Goal: Task Accomplishment & Management: Complete application form

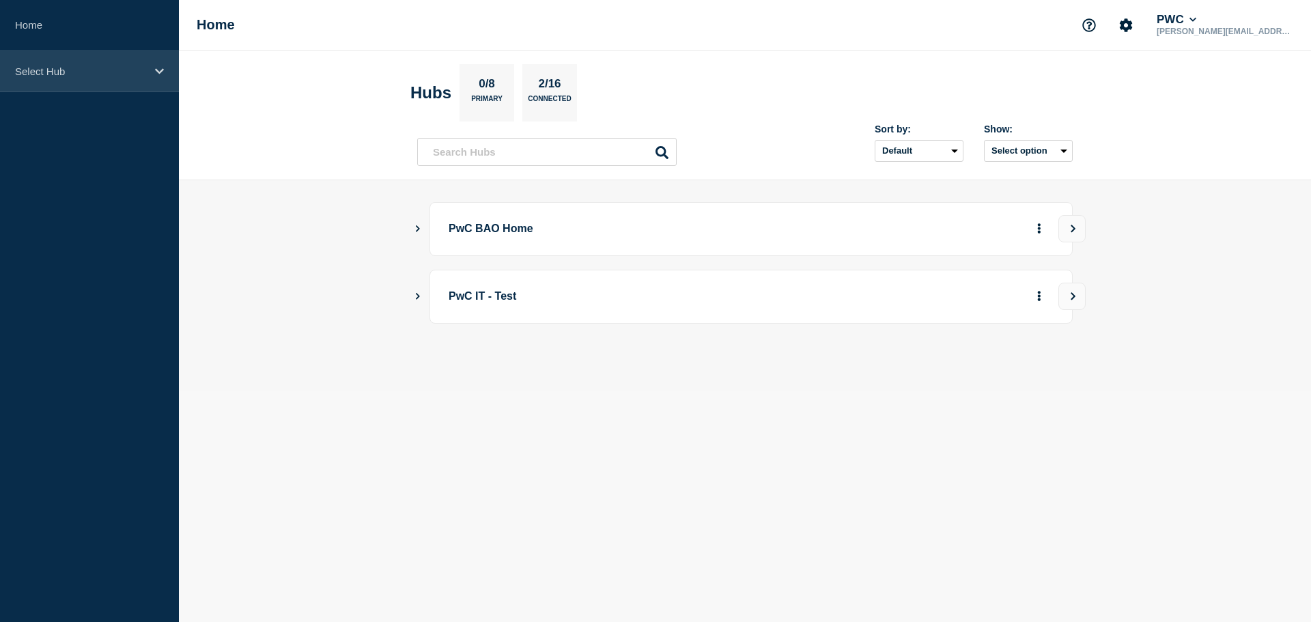
click at [108, 74] on p "Select Hub" at bounding box center [80, 72] width 131 height 12
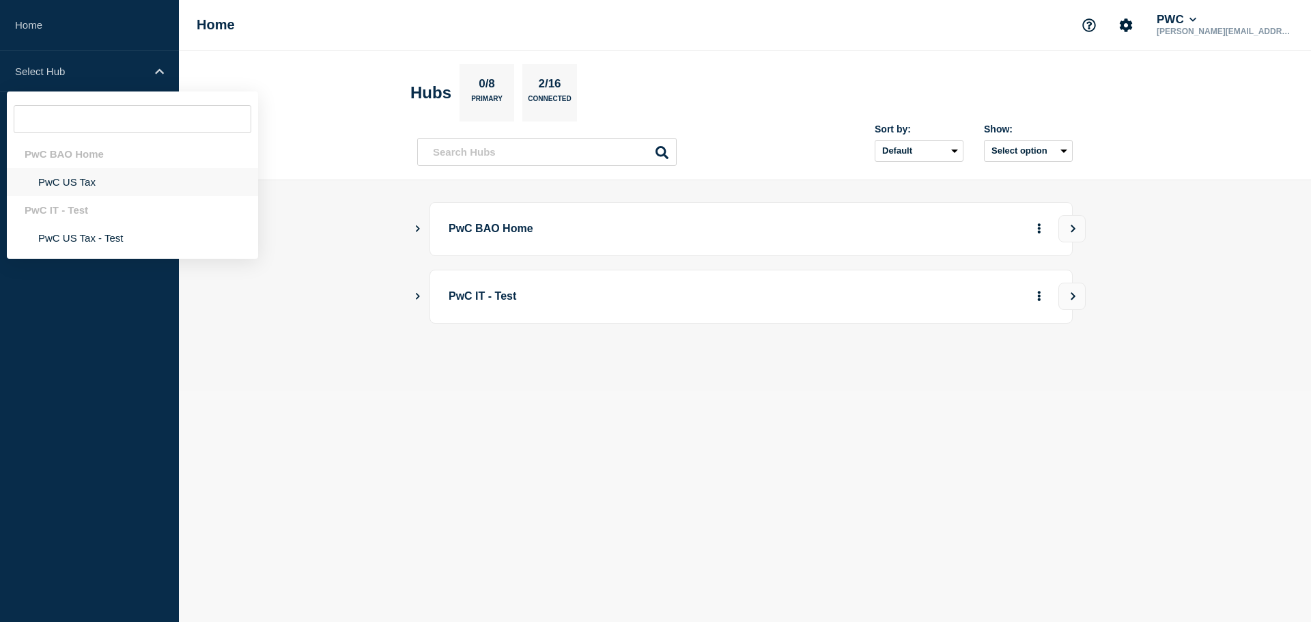
click at [91, 186] on li "PwC US Tax" at bounding box center [132, 182] width 251 height 28
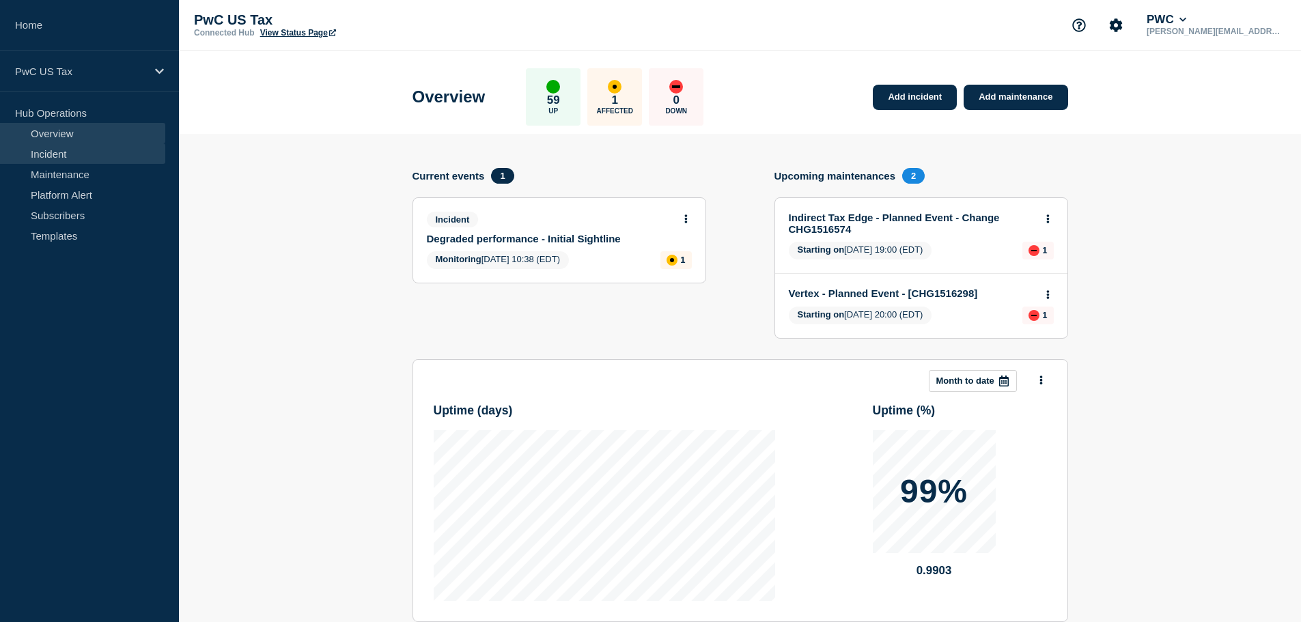
click at [46, 155] on link "Incident" at bounding box center [82, 153] width 165 height 20
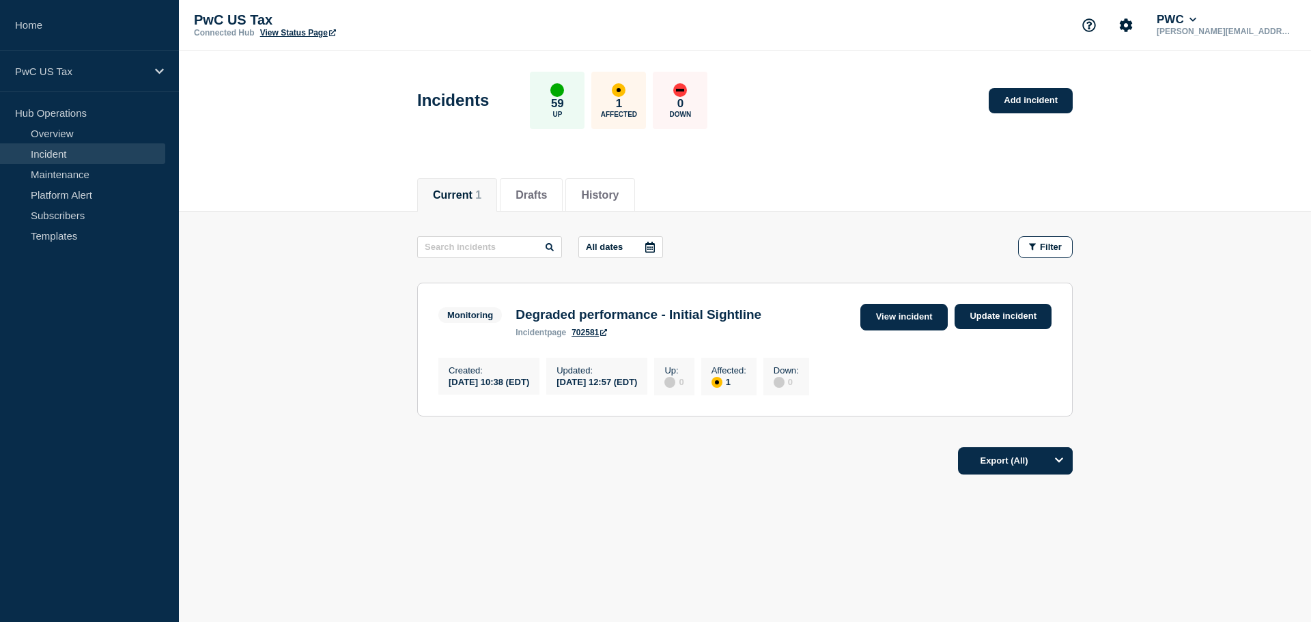
click at [889, 320] on link "View incident" at bounding box center [904, 317] width 88 height 27
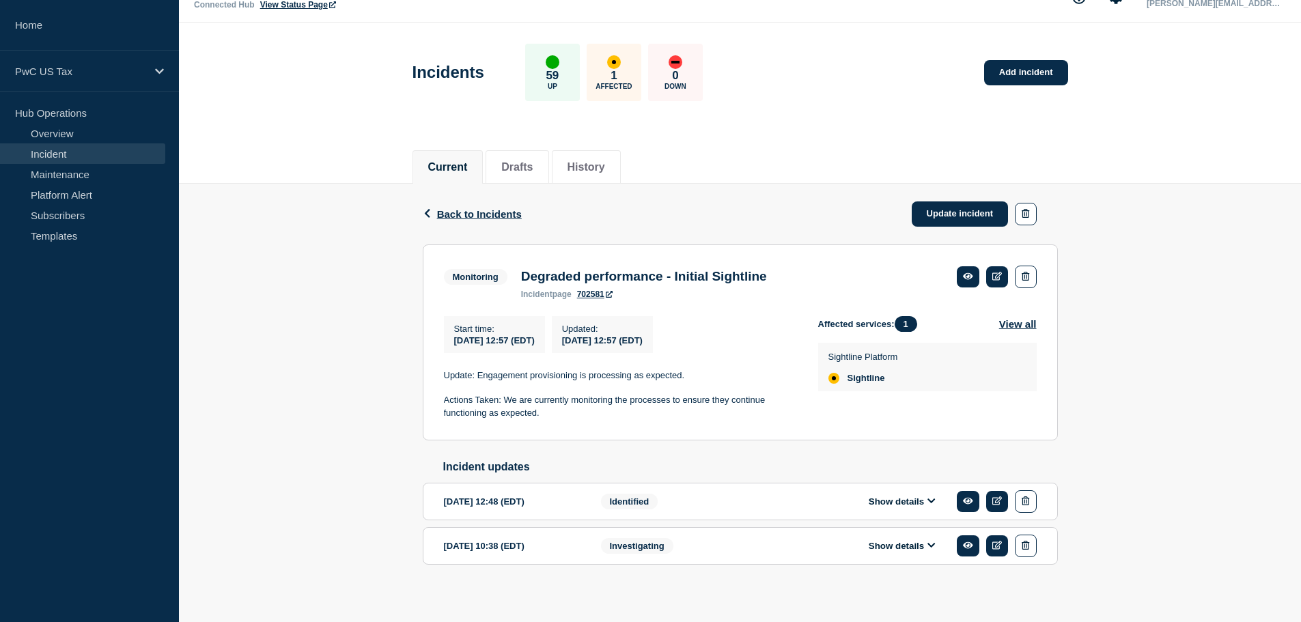
scroll to position [43, 0]
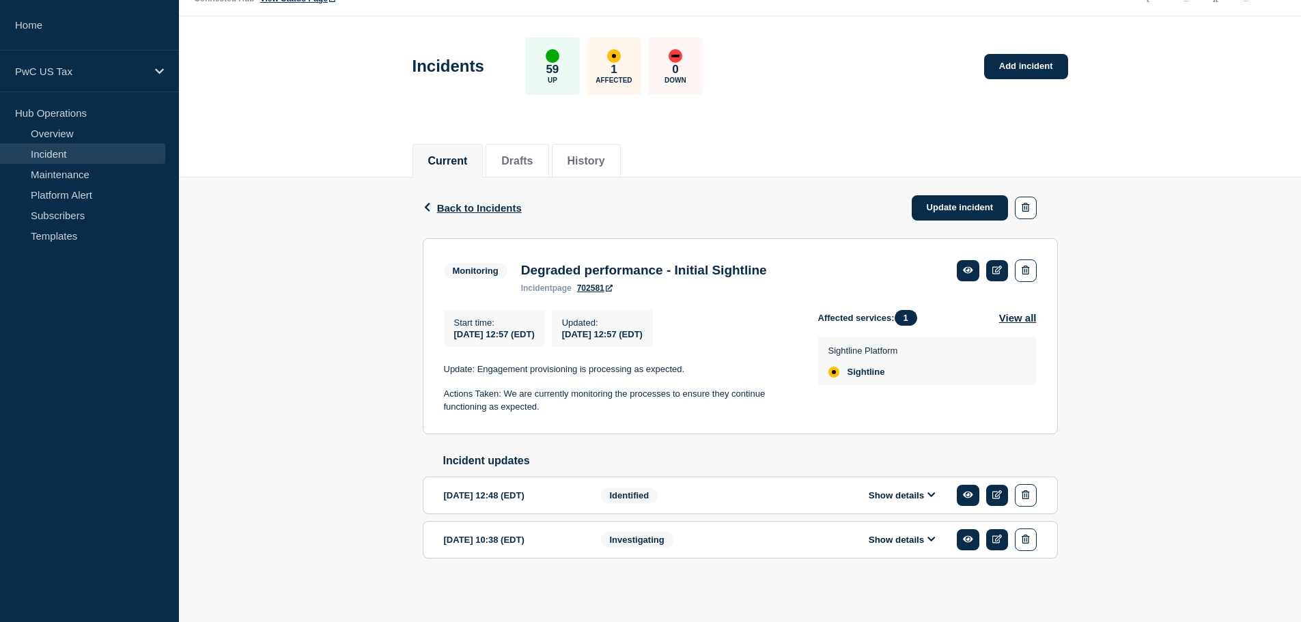
click at [716, 543] on div "Investigating" at bounding box center [684, 540] width 166 height 23
click at [706, 535] on div "Investigating" at bounding box center [684, 540] width 166 height 23
click at [898, 539] on button "Show details" at bounding box center [901, 540] width 75 height 12
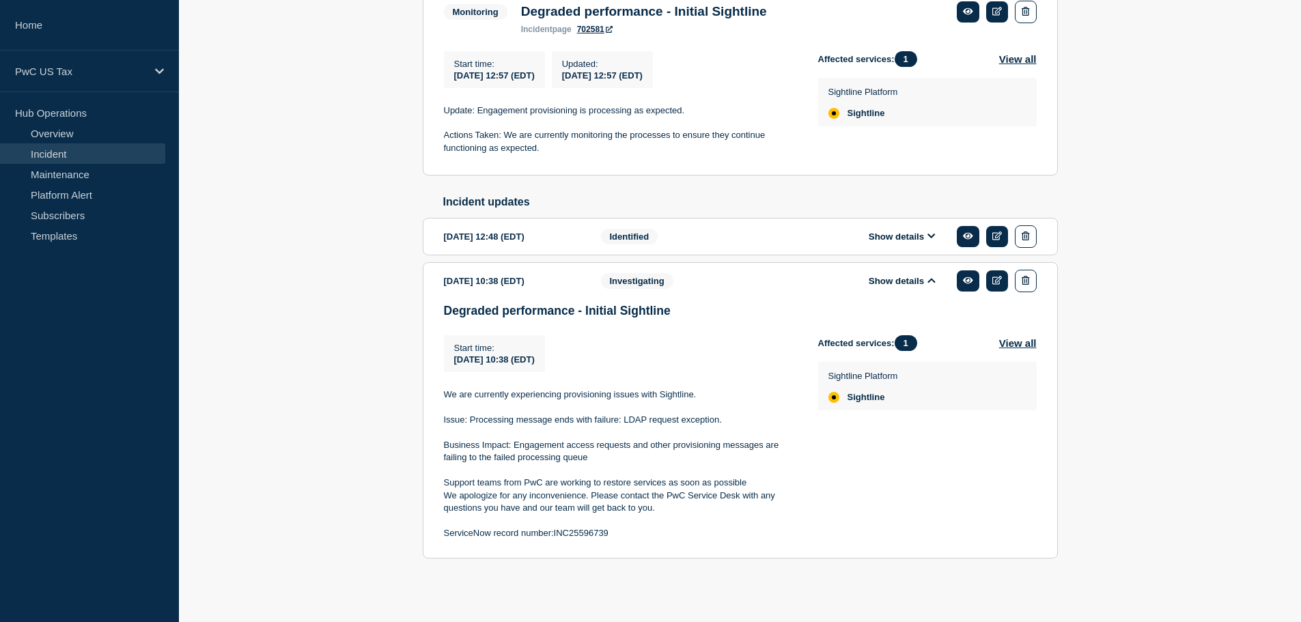
scroll to position [304, 0]
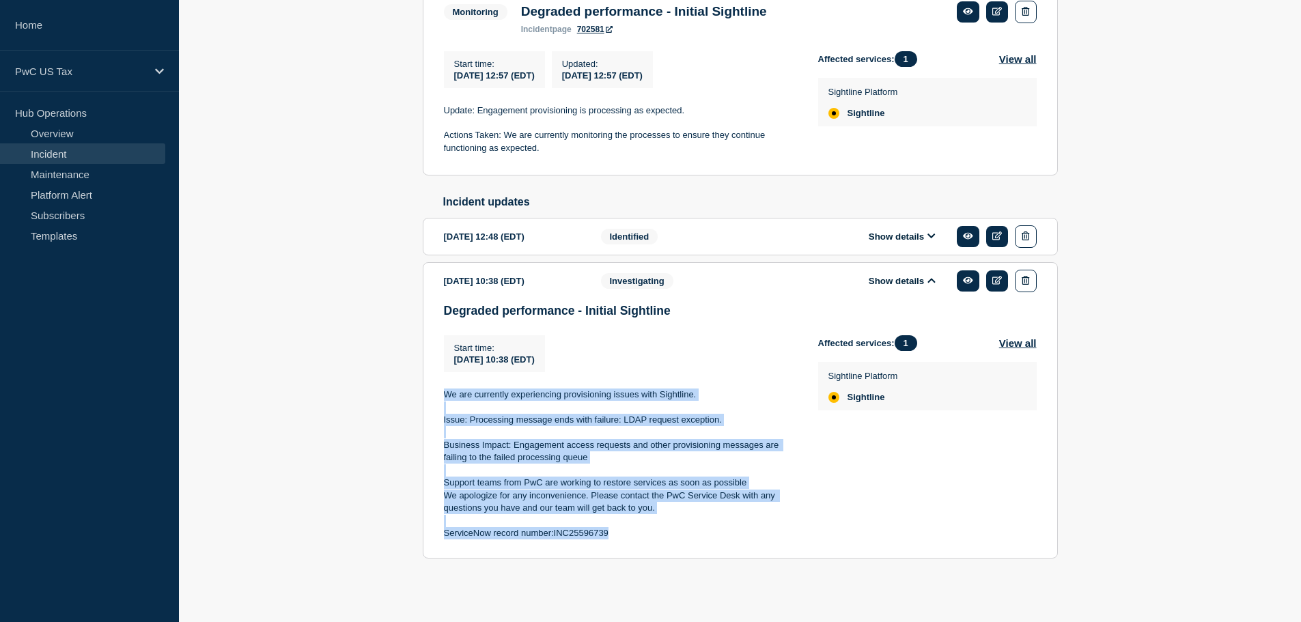
drag, startPoint x: 625, startPoint y: 533, endPoint x: 444, endPoint y: 393, distance: 229.3
click at [444, 393] on div "We are currently experiencing provisioning issues with Sightline. Issue: Proces…" at bounding box center [620, 464] width 352 height 151
copy div "We are currently experiencing provisioning issues with Sightline. Issue: Proces…"
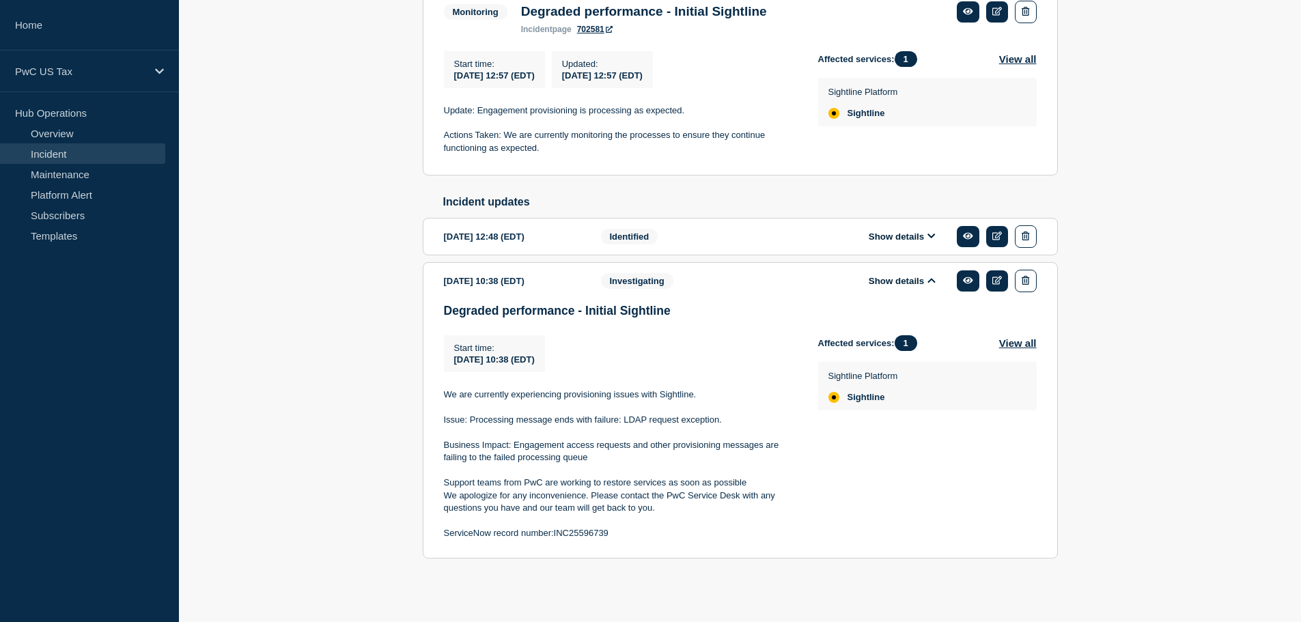
click at [684, 309] on h3 "Degraded performance - Initial Sightline" at bounding box center [740, 311] width 593 height 14
drag, startPoint x: 583, startPoint y: 308, endPoint x: 427, endPoint y: 298, distance: 156.0
click at [427, 298] on section "[DATE] 10:38 (EDT) Show details Investigating Degraded performance - Initial Si…" at bounding box center [740, 410] width 635 height 296
copy h3 "Degraded performance -"
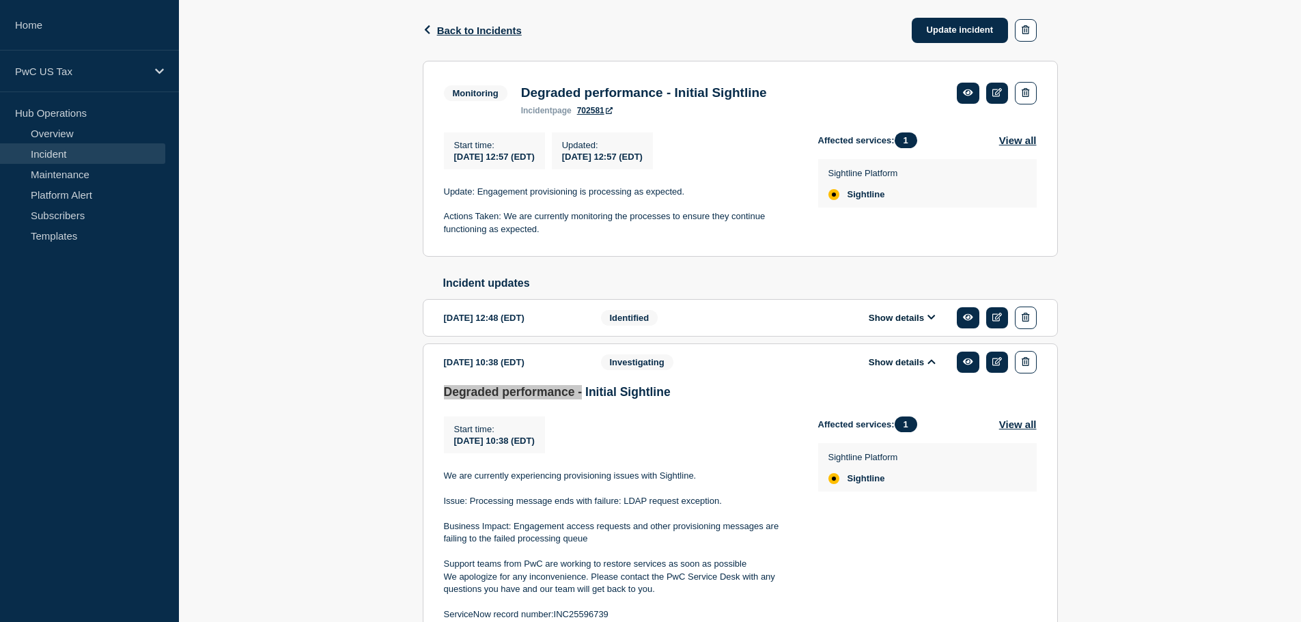
scroll to position [0, 0]
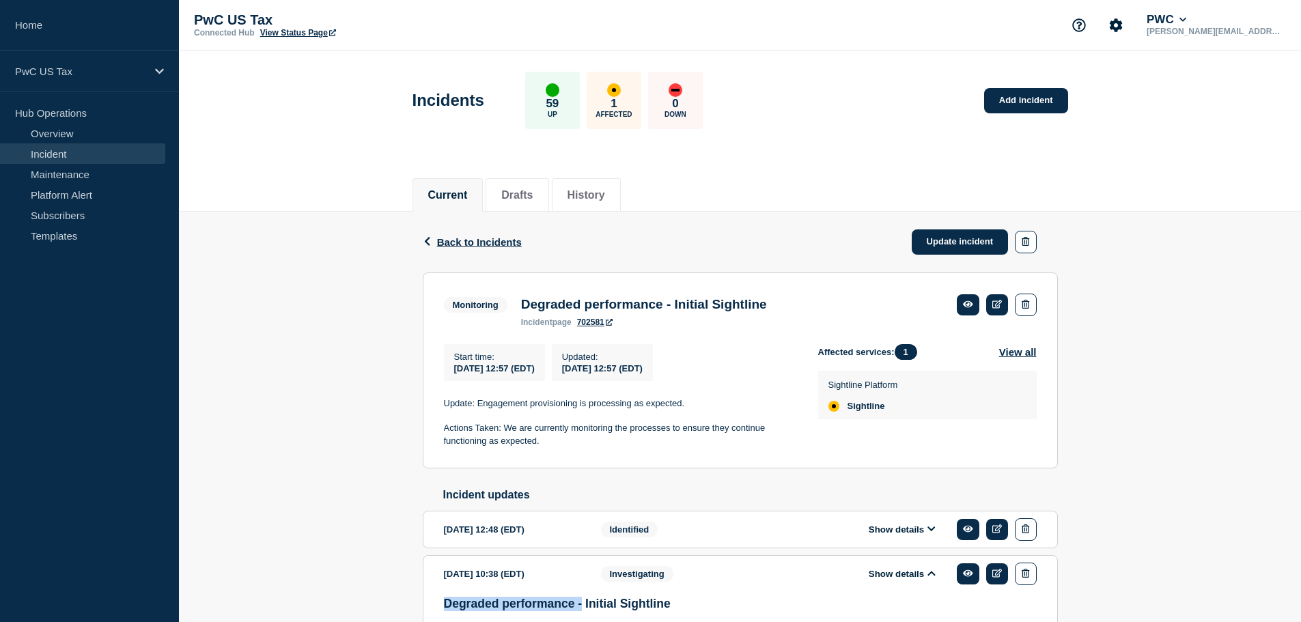
click at [62, 156] on link "Incident" at bounding box center [82, 153] width 165 height 20
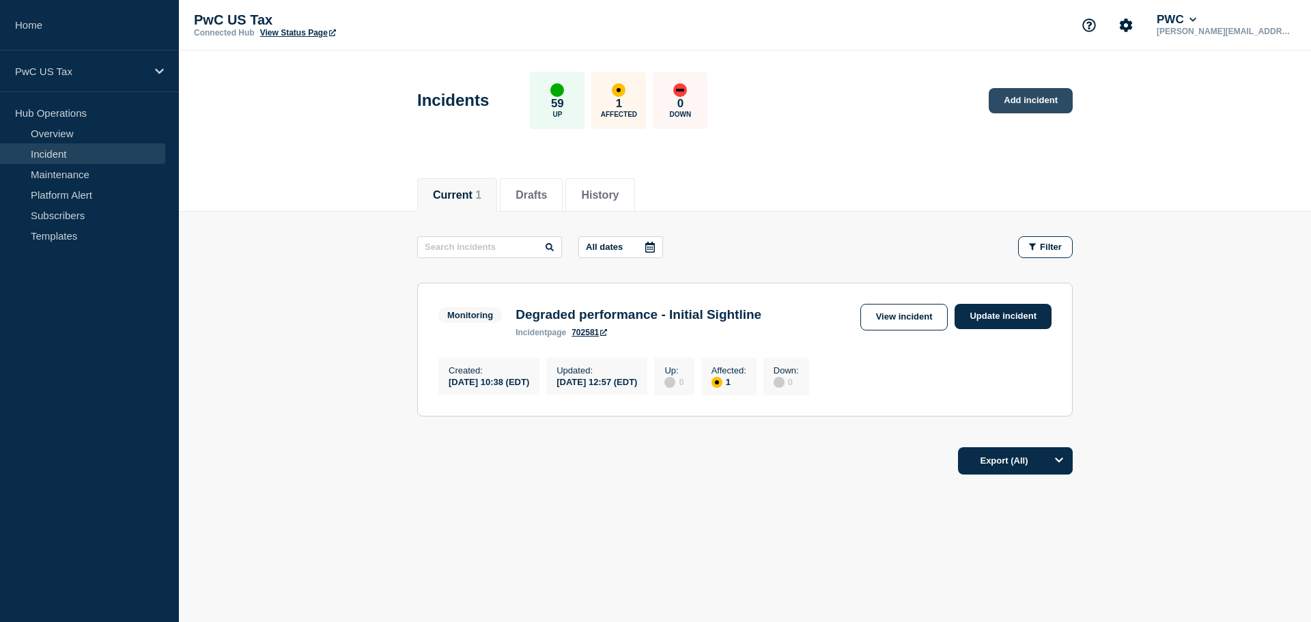
click at [1027, 102] on link "Add incident" at bounding box center [1031, 100] width 84 height 25
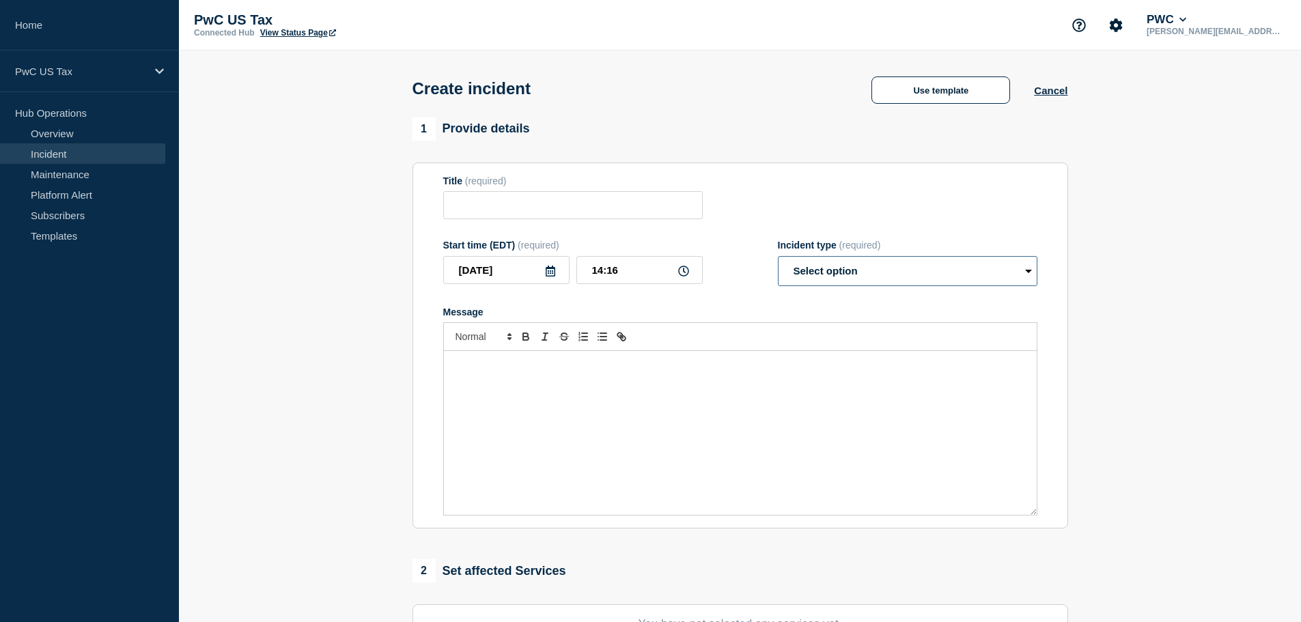
click at [974, 276] on select "Select option Investigating Identified Monitoring" at bounding box center [907, 271] width 259 height 30
select select "investigating"
click at [778, 259] on select "Select option Investigating Identified Monitoring" at bounding box center [907, 271] width 259 height 30
click at [957, 88] on button "Use template" at bounding box center [940, 89] width 139 height 27
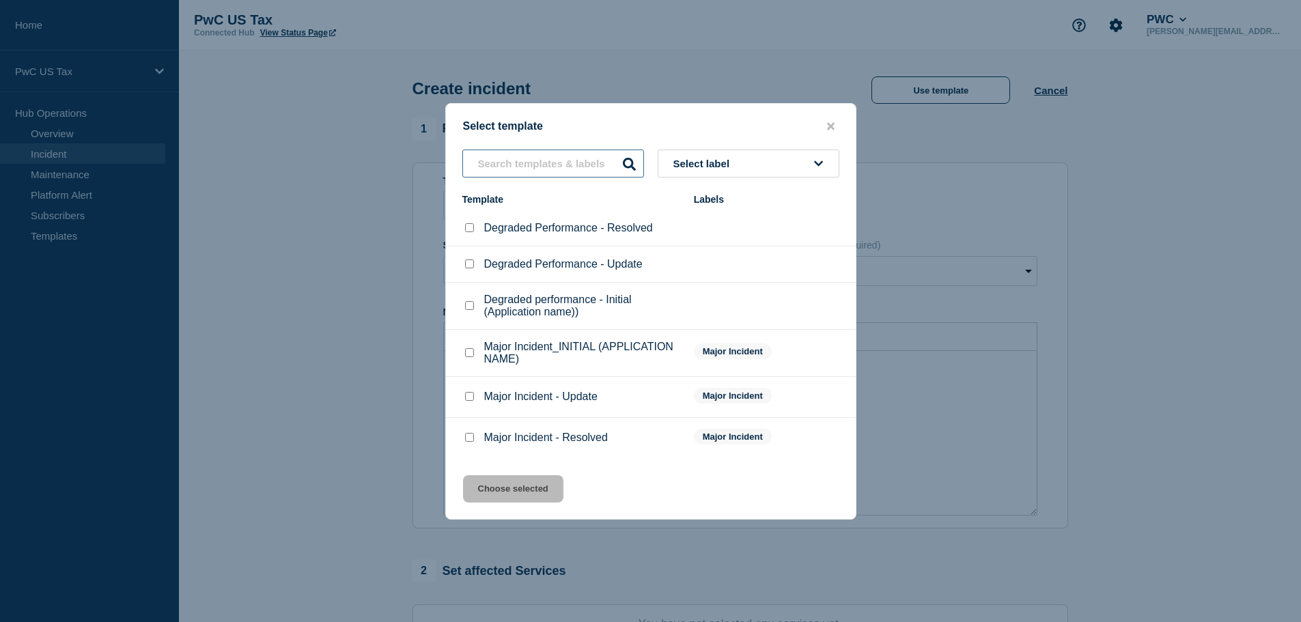
click at [567, 167] on input "text" at bounding box center [553, 164] width 182 height 28
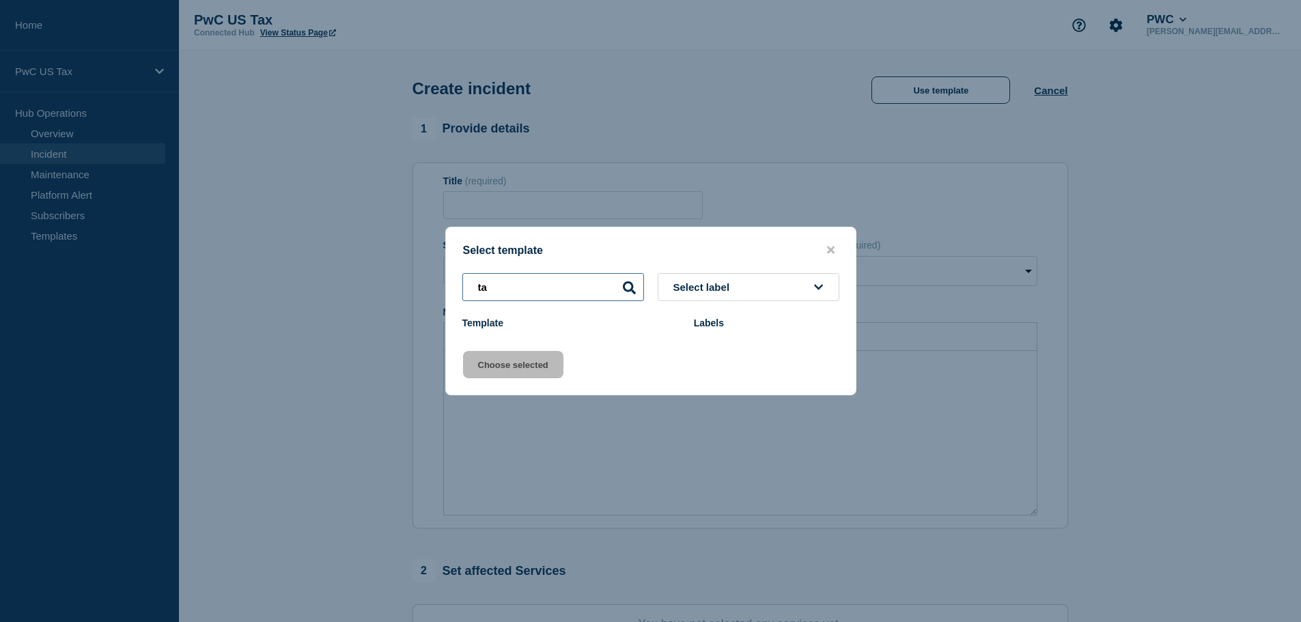
type input "t"
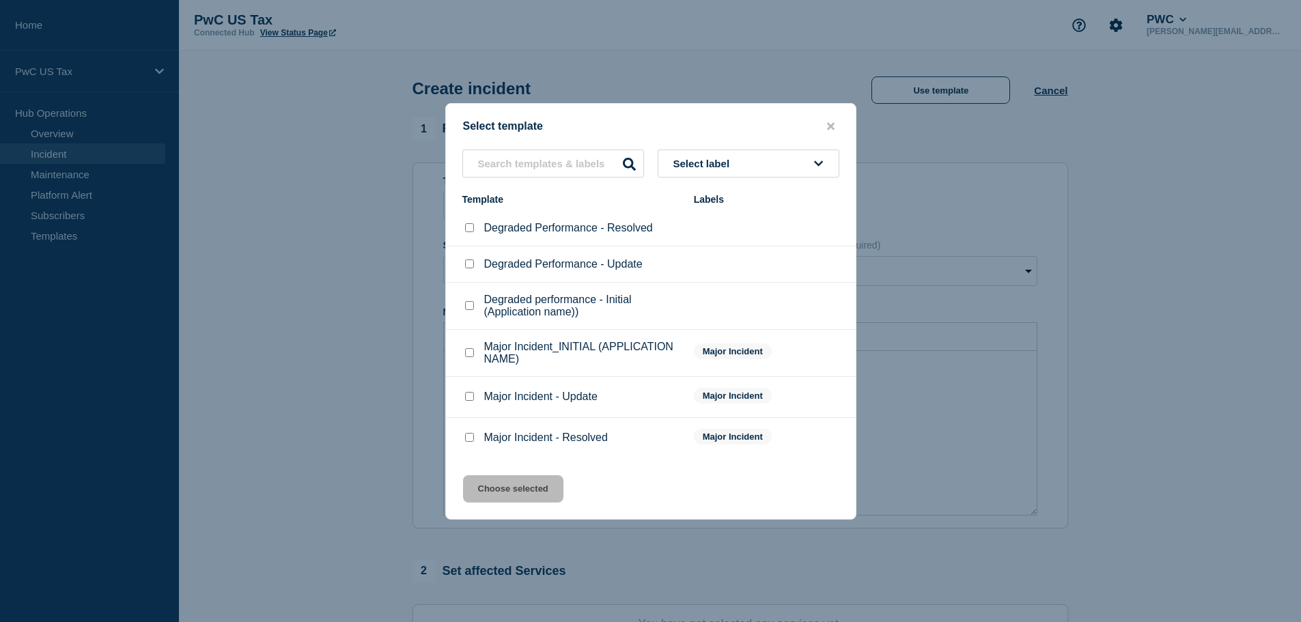
click at [464, 307] on div at bounding box center [469, 306] width 14 height 14
click at [467, 308] on input "Degraded performance - Initial (Application name)) checkbox" at bounding box center [469, 305] width 9 height 9
checkbox input "true"
click at [518, 489] on button "Choose selected" at bounding box center [513, 488] width 100 height 27
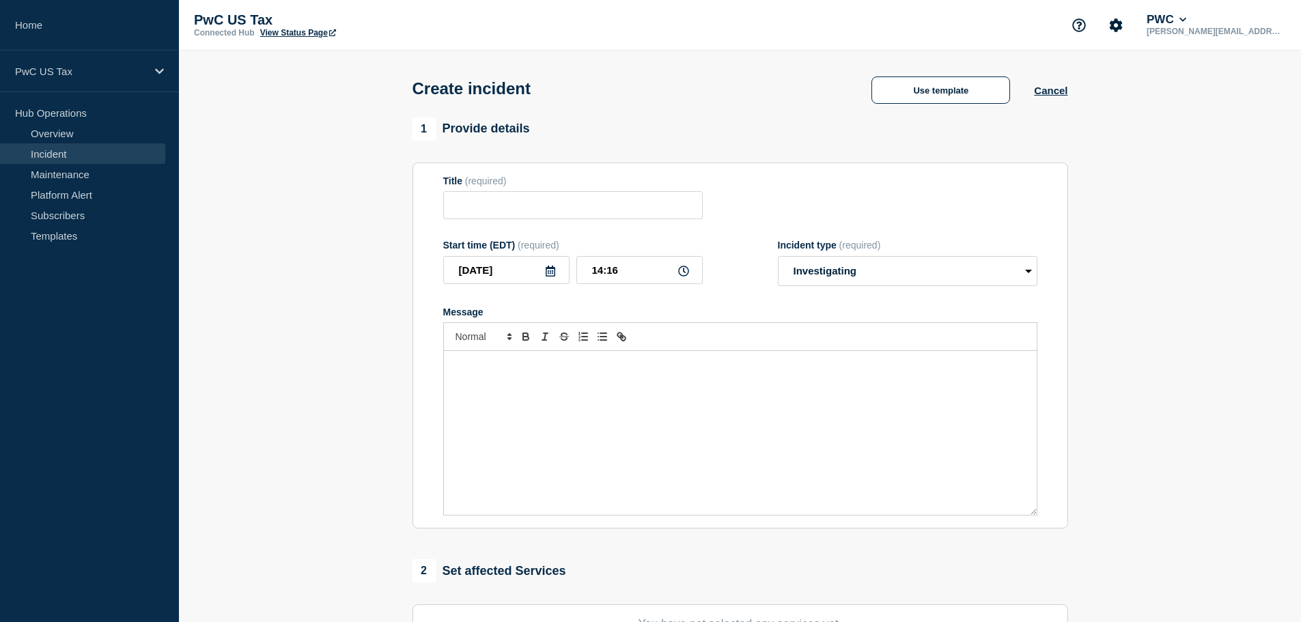
type input "Degraded performance - Initial (Application name))"
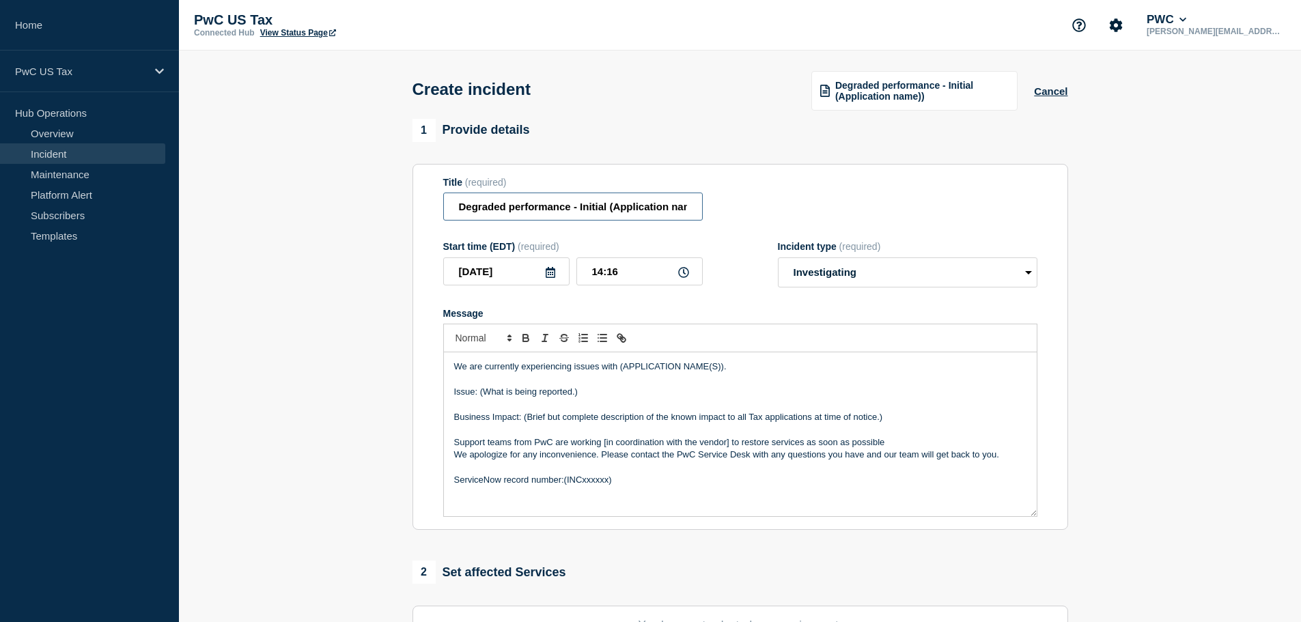
click at [610, 212] on input "Degraded performance - Initial (Application name))" at bounding box center [572, 207] width 259 height 28
drag, startPoint x: 619, startPoint y: 371, endPoint x: 757, endPoint y: 371, distance: 137.2
click at [757, 371] on p "We are currently experiencing issues with (APPLICATION NAME(S))." at bounding box center [740, 367] width 572 height 12
drag, startPoint x: 478, startPoint y: 396, endPoint x: 595, endPoint y: 397, distance: 116.8
click at [593, 397] on p "Issue: (What is being reported.)" at bounding box center [740, 392] width 572 height 12
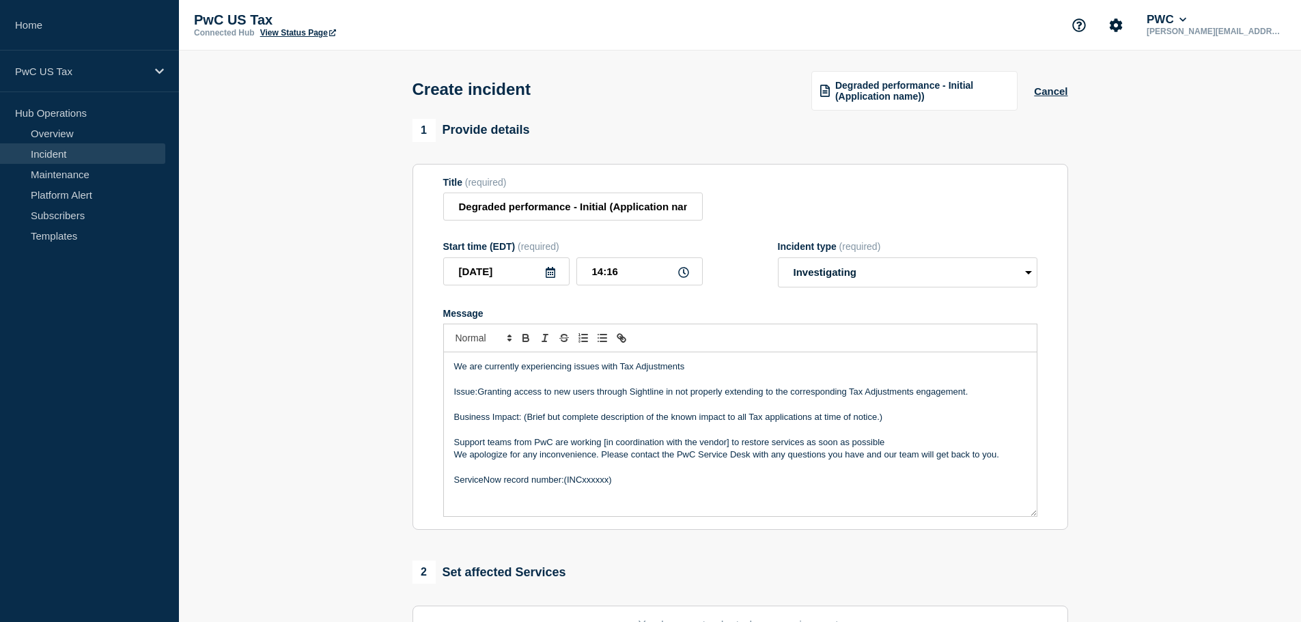
click at [478, 394] on p "Issue:Granting access to new users through Sightline in not properly extending …" at bounding box center [740, 392] width 572 height 12
drag, startPoint x: 602, startPoint y: 445, endPoint x: 731, endPoint y: 445, distance: 128.4
click at [731, 445] on p "Support teams from PwC are working [in coordination with the vendor] to restore…" at bounding box center [740, 442] width 572 height 12
click at [768, 445] on p "Support teams from PwC are working to restore services as soon as possible" at bounding box center [740, 442] width 572 height 12
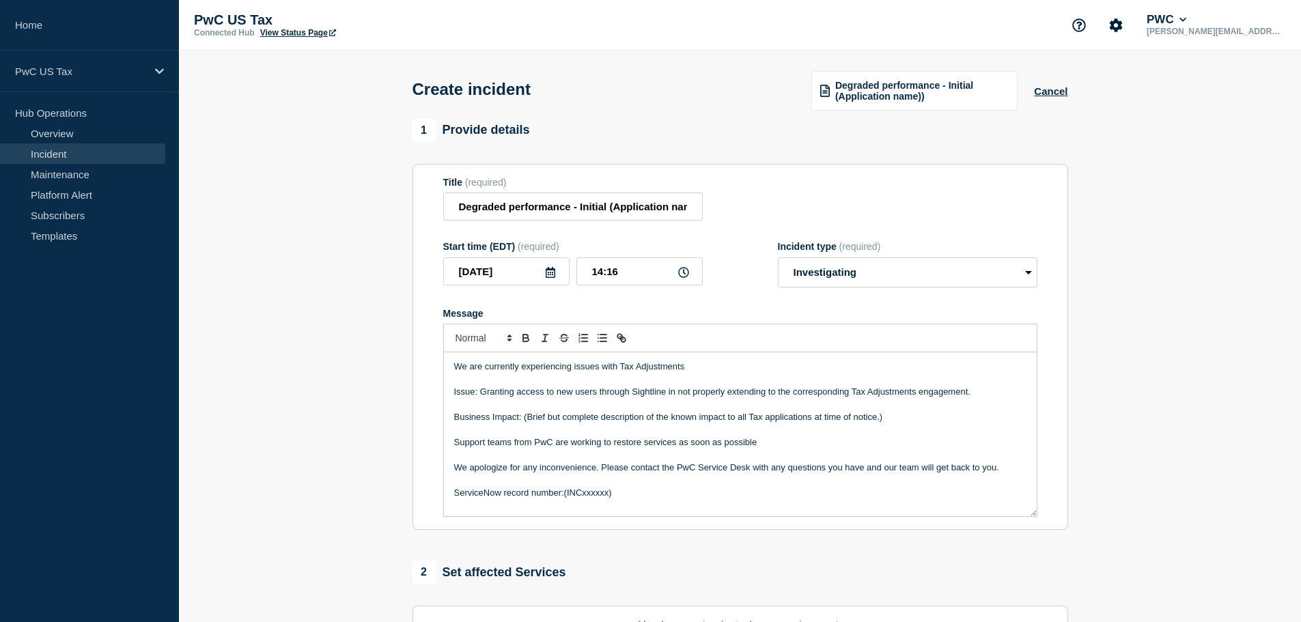
click at [585, 495] on p "ServiceNow record number:(INCxxxxxx)" at bounding box center [740, 493] width 572 height 12
click at [565, 496] on p "ServiceNow record number:(INC25591292)" at bounding box center [740, 493] width 572 height 12
click at [627, 494] on p "ServiceNow record number: INC25591292)" at bounding box center [740, 493] width 572 height 12
drag, startPoint x: 884, startPoint y: 418, endPoint x: 449, endPoint y: 414, distance: 435.7
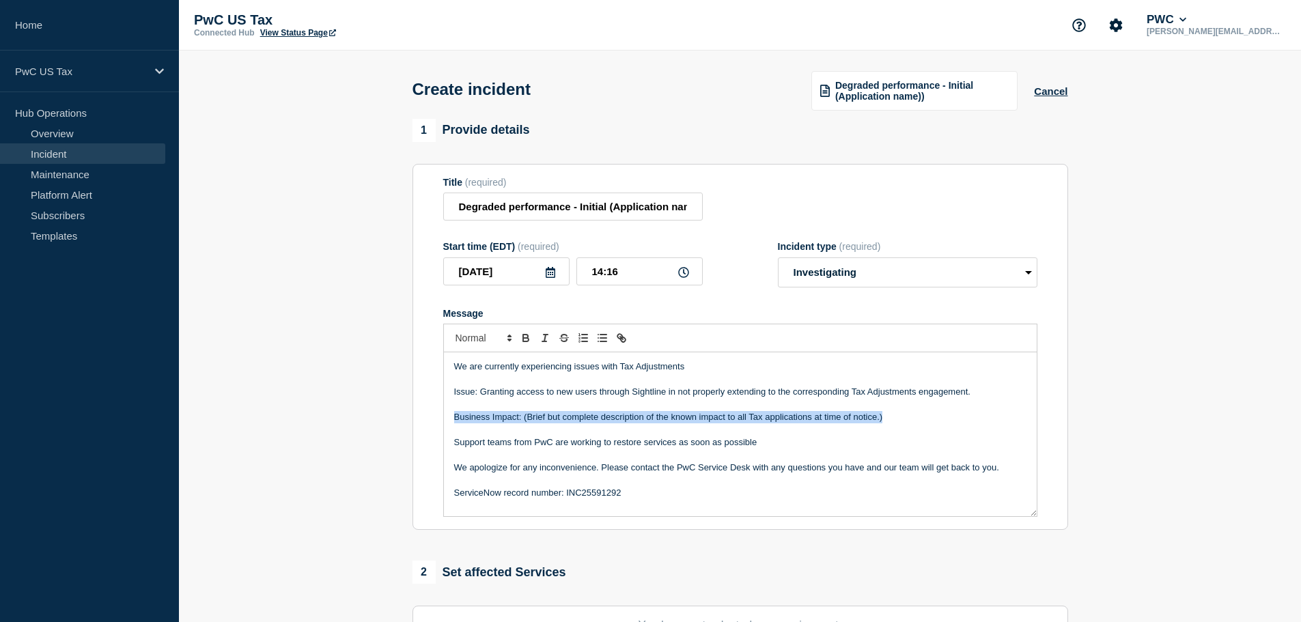
click at [449, 414] on div "We are currently experiencing issues with Tax Adjustments Issue: Granting acces…" at bounding box center [740, 434] width 593 height 164
click at [645, 436] on p "Message" at bounding box center [740, 429] width 572 height 12
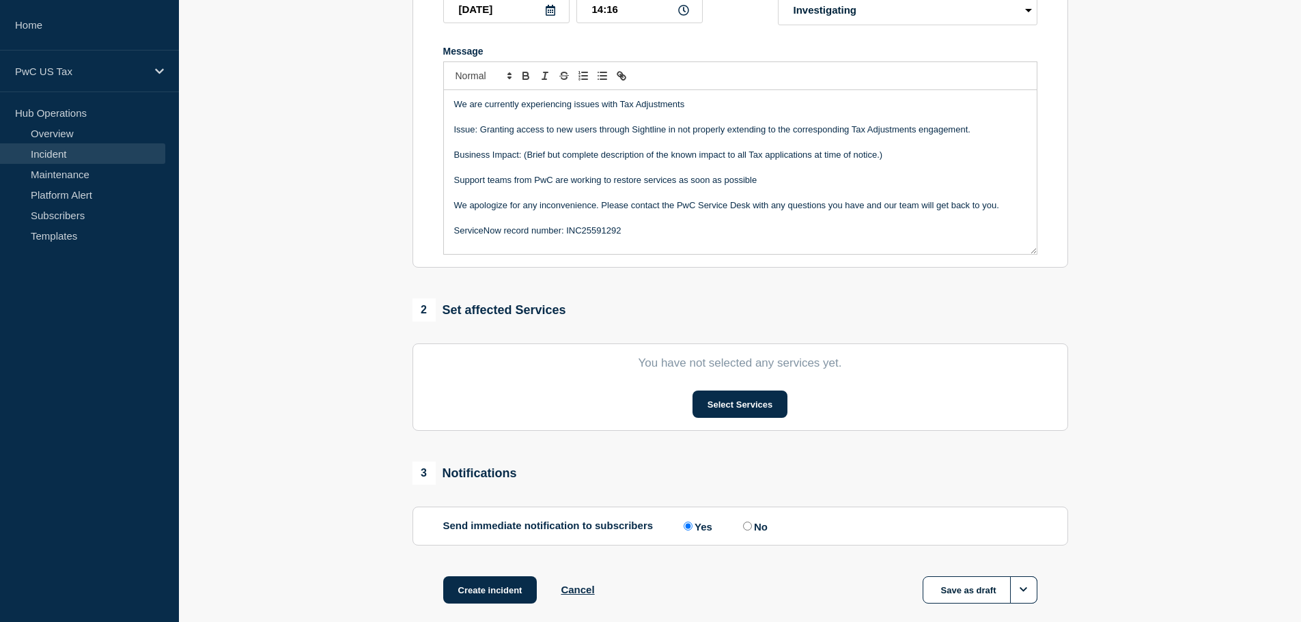
scroll to position [273, 0]
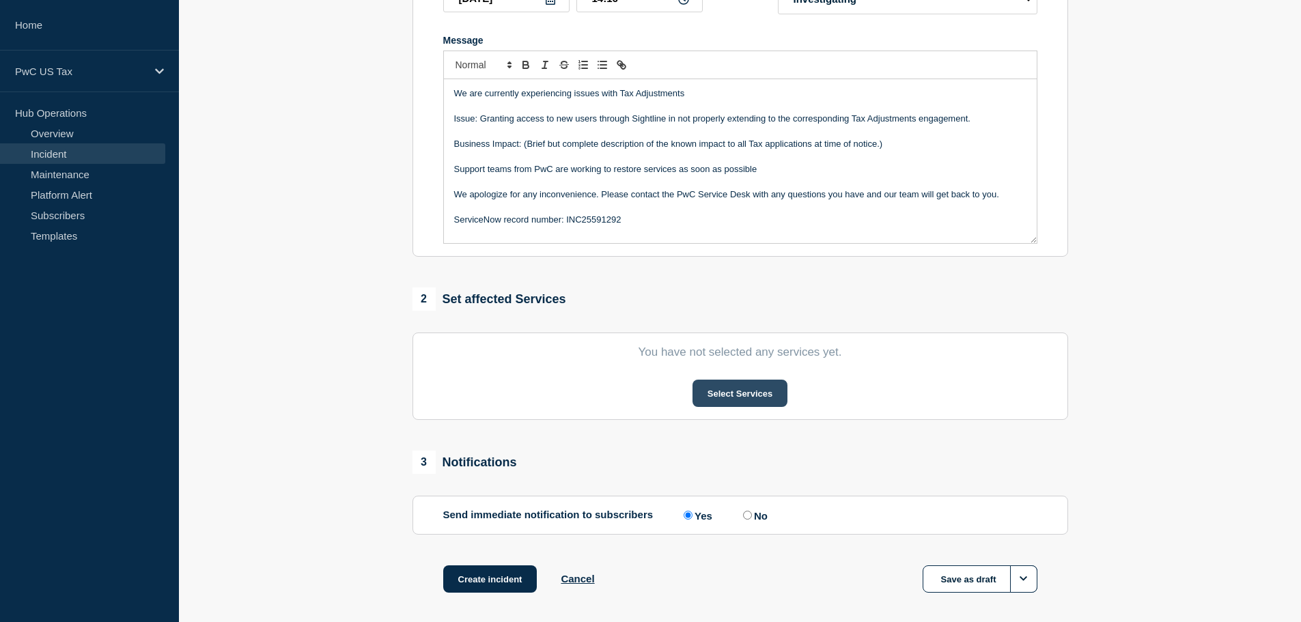
click at [746, 394] on button "Select Services" at bounding box center [739, 393] width 95 height 27
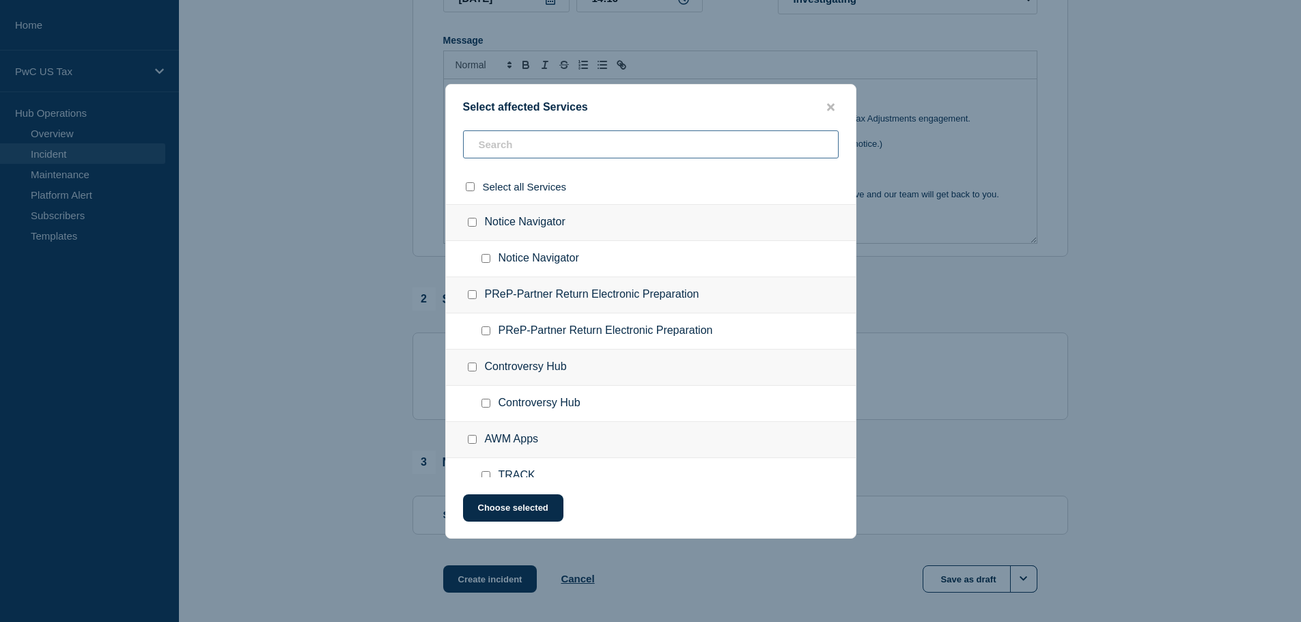
click at [537, 139] on input "text" at bounding box center [651, 144] width 376 height 28
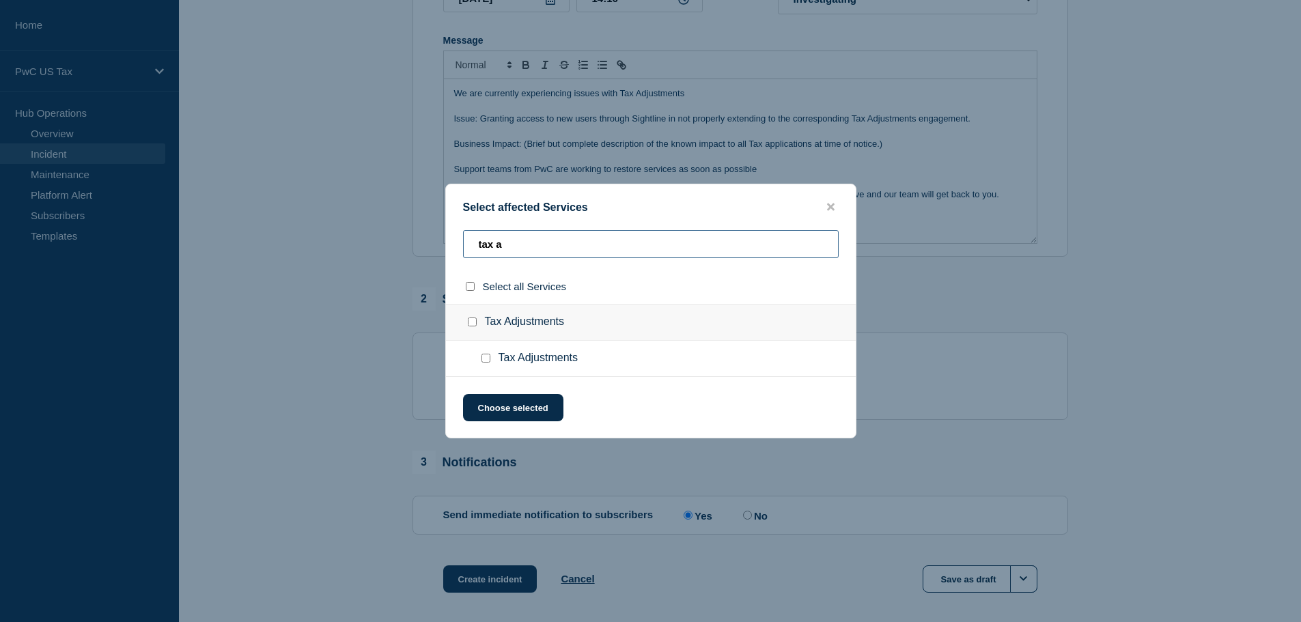
type input "tax a"
click at [468, 323] on input "Tax Adjustments checkbox" at bounding box center [472, 322] width 9 height 9
checkbox input "true"
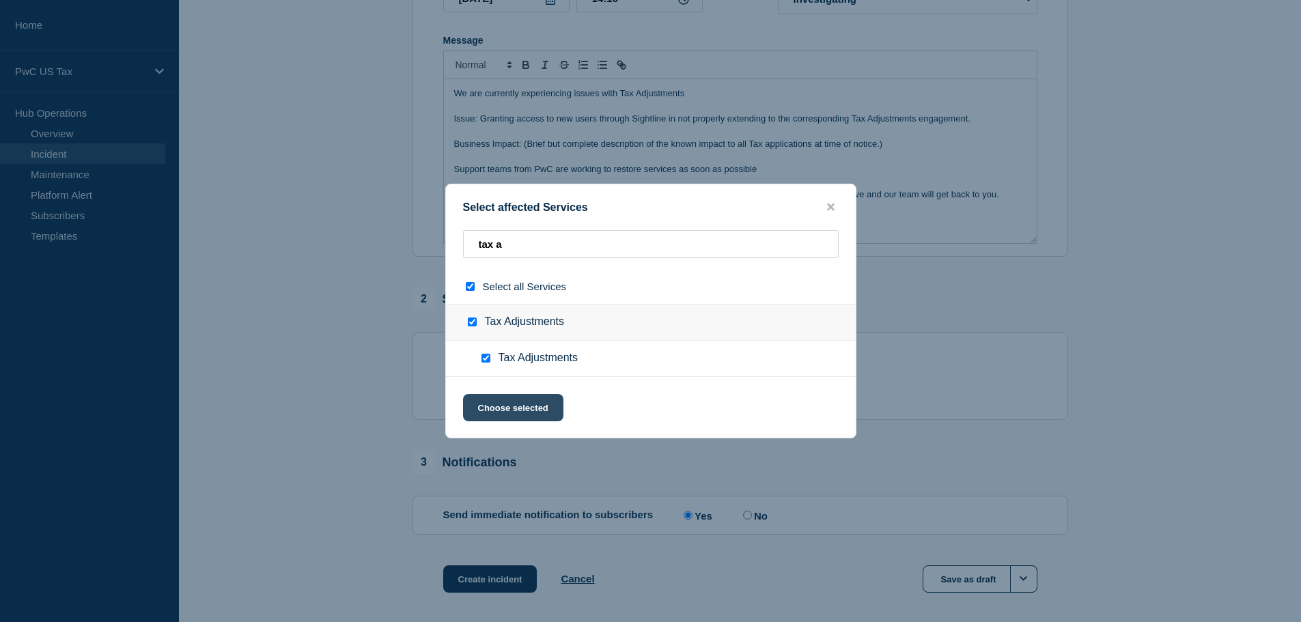
click at [509, 411] on button "Choose selected" at bounding box center [513, 407] width 100 height 27
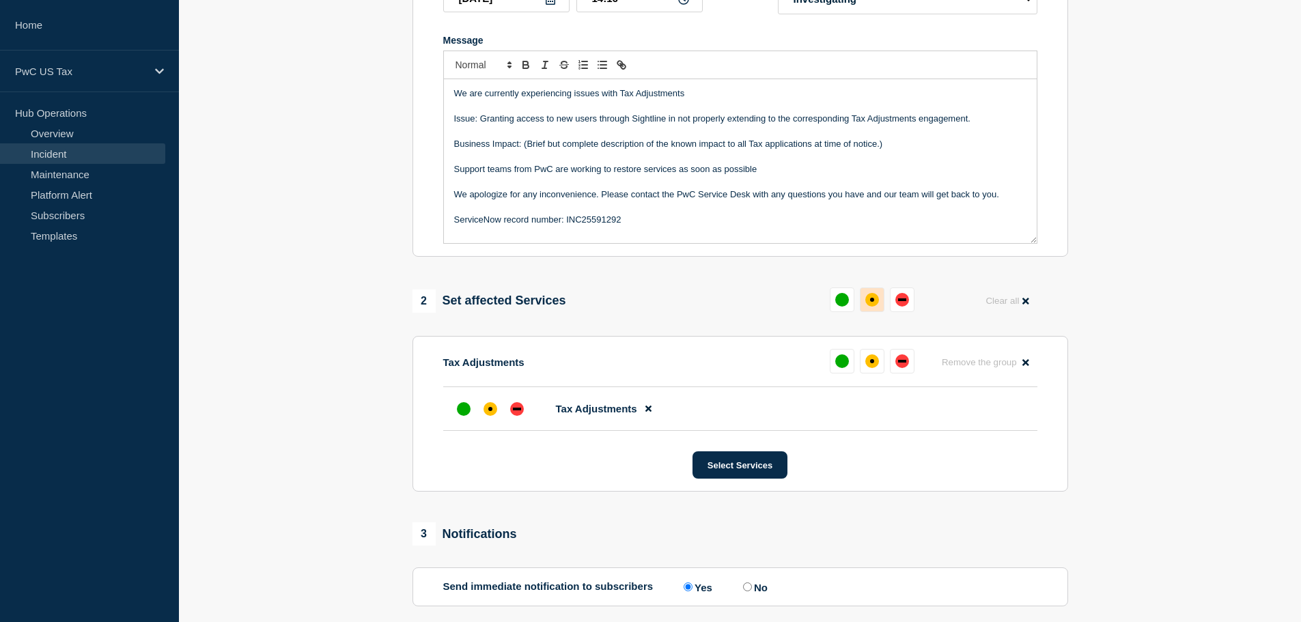
click at [875, 305] on div "affected" at bounding box center [872, 300] width 14 height 14
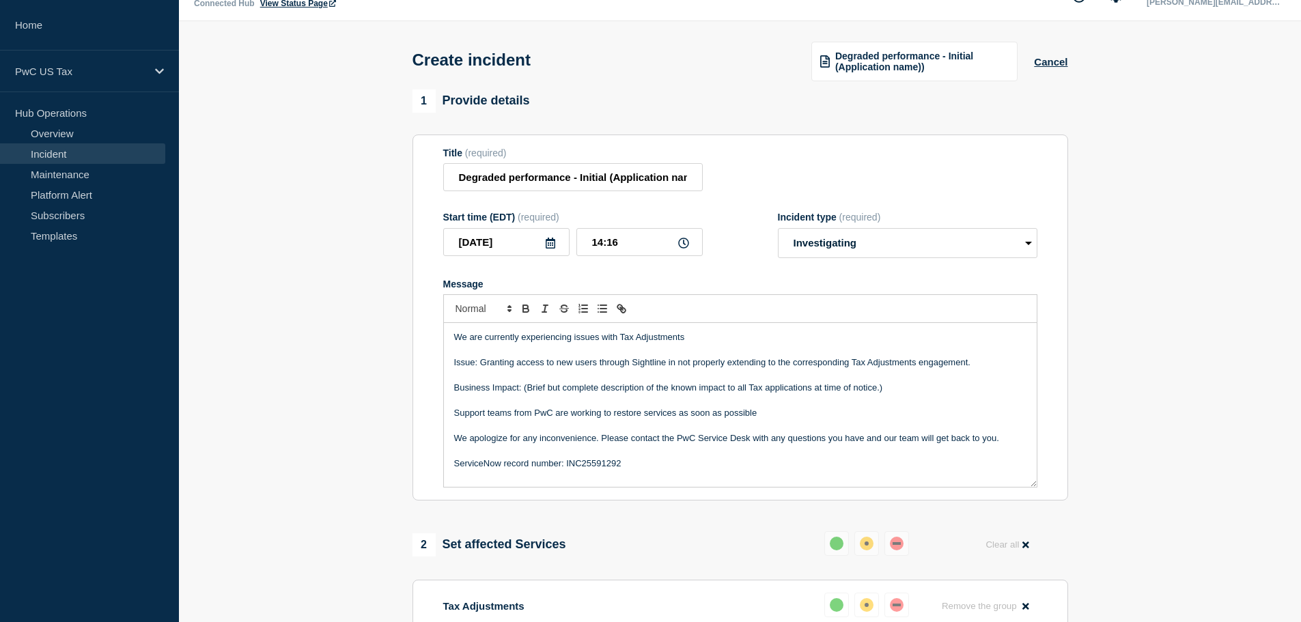
scroll to position [0, 0]
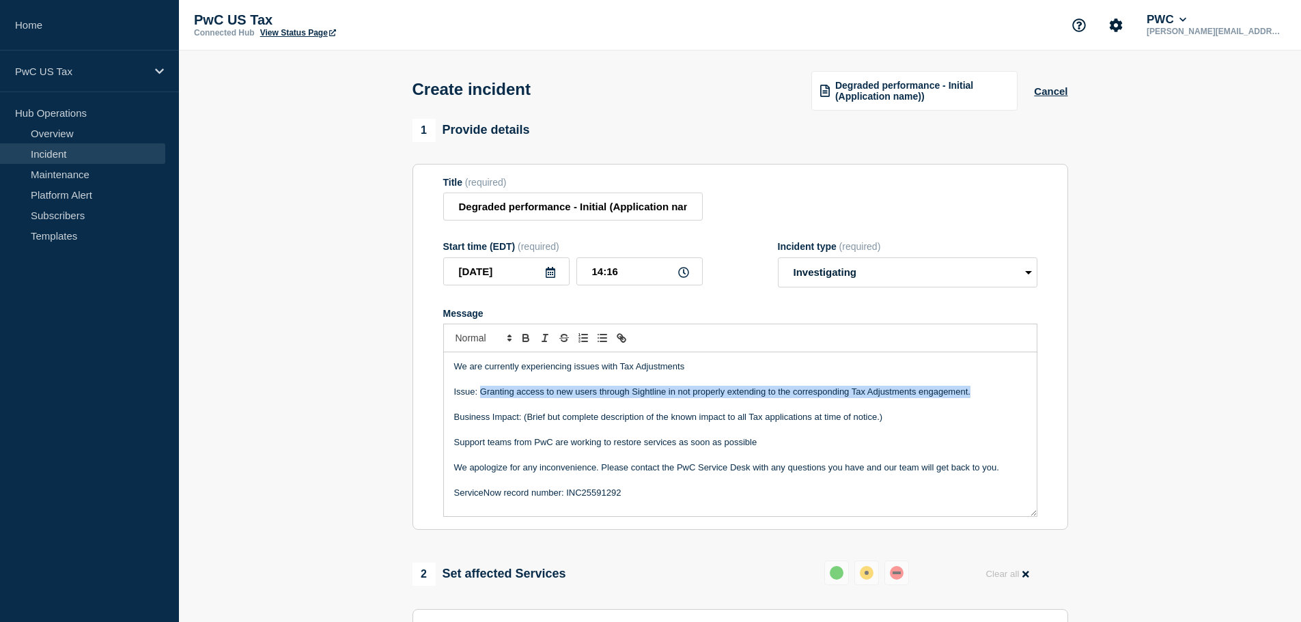
drag, startPoint x: 972, startPoint y: 394, endPoint x: 479, endPoint y: 393, distance: 493.0
click at [479, 393] on p "Issue: Granting access to new users through Sightline in not properly extending…" at bounding box center [740, 392] width 572 height 12
copy p "Granting access to new users through Sightline in not properly extending to the…"
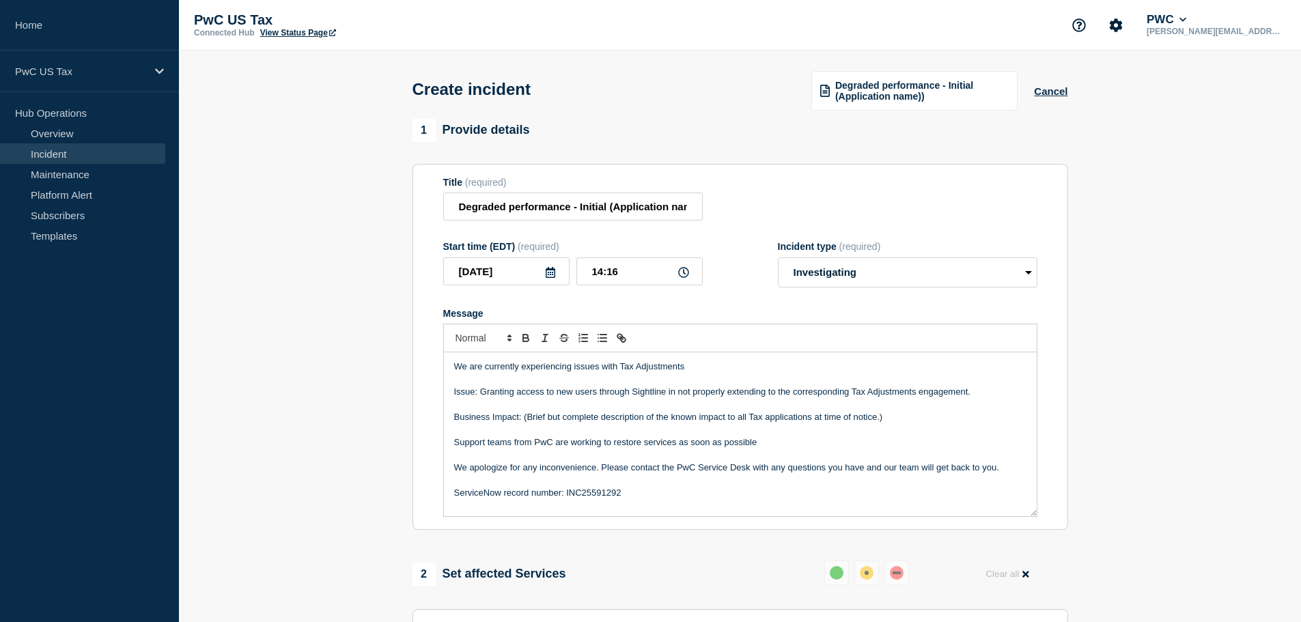
click at [531, 423] on p "Business Impact: (Brief but complete description of the known impact to all Tax…" at bounding box center [740, 417] width 572 height 12
drag, startPoint x: 524, startPoint y: 421, endPoint x: 895, endPoint y: 421, distance: 371.5
click at [895, 421] on p "Business Impact: (Brief but complete description of the known impact to all Tax…" at bounding box center [740, 417] width 572 height 12
drag, startPoint x: 569, startPoint y: 395, endPoint x: 547, endPoint y: 397, distance: 21.9
click at [569, 395] on p "Issue: Granting access to new users through Sightline in not properly extending…" at bounding box center [740, 392] width 572 height 12
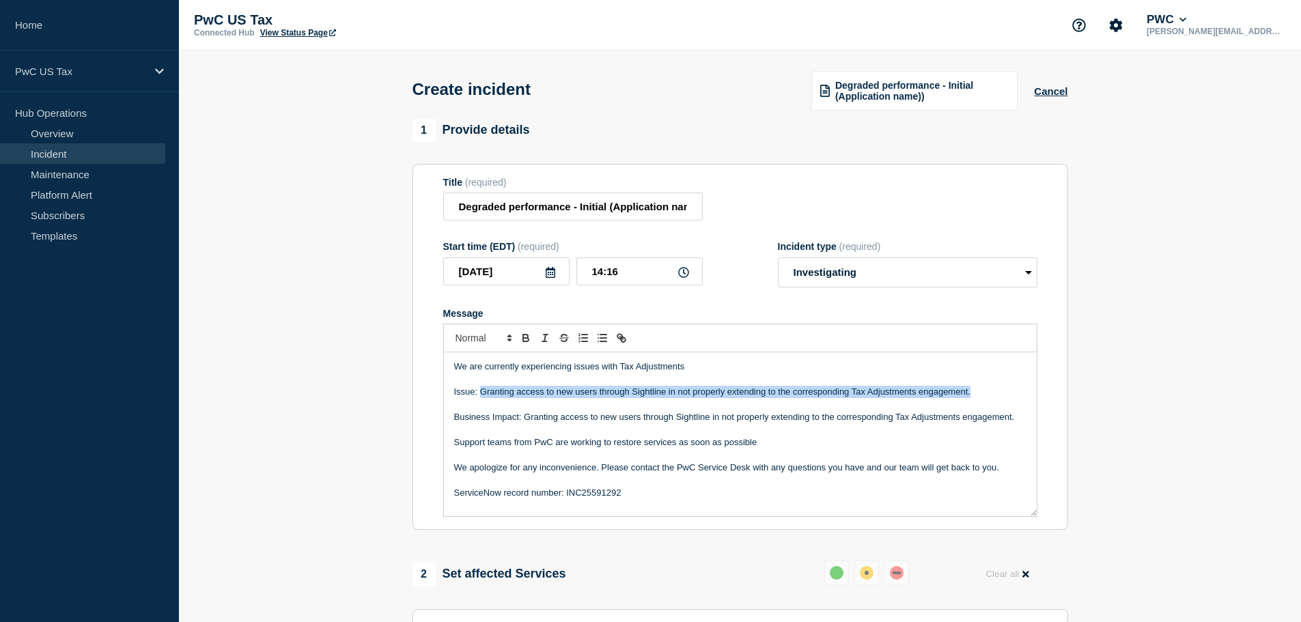
drag, startPoint x: 480, startPoint y: 395, endPoint x: 972, endPoint y: 392, distance: 492.3
click at [972, 392] on p "Issue: Granting access to new users through Sightline in not properly extending…" at bounding box center [740, 392] width 572 height 12
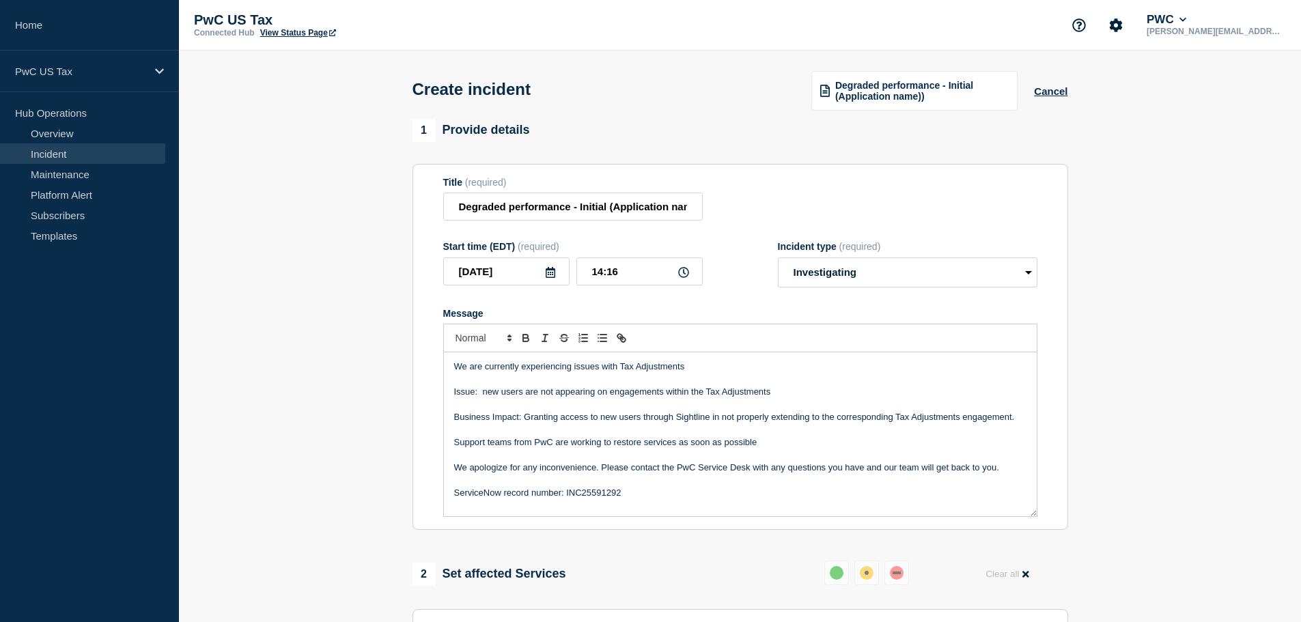
click at [485, 393] on p "Issue: new users are not appearing on engagements within the Tax Adjustments" at bounding box center [740, 392] width 572 height 12
drag, startPoint x: 672, startPoint y: 399, endPoint x: 772, endPoint y: 396, distance: 99.7
click at [772, 396] on p "Issue: New users are not appearing on engagements within the Tax Adjustments" at bounding box center [740, 392] width 572 height 12
click at [616, 206] on input "Degraded performance - Initial (Application name))" at bounding box center [572, 207] width 259 height 28
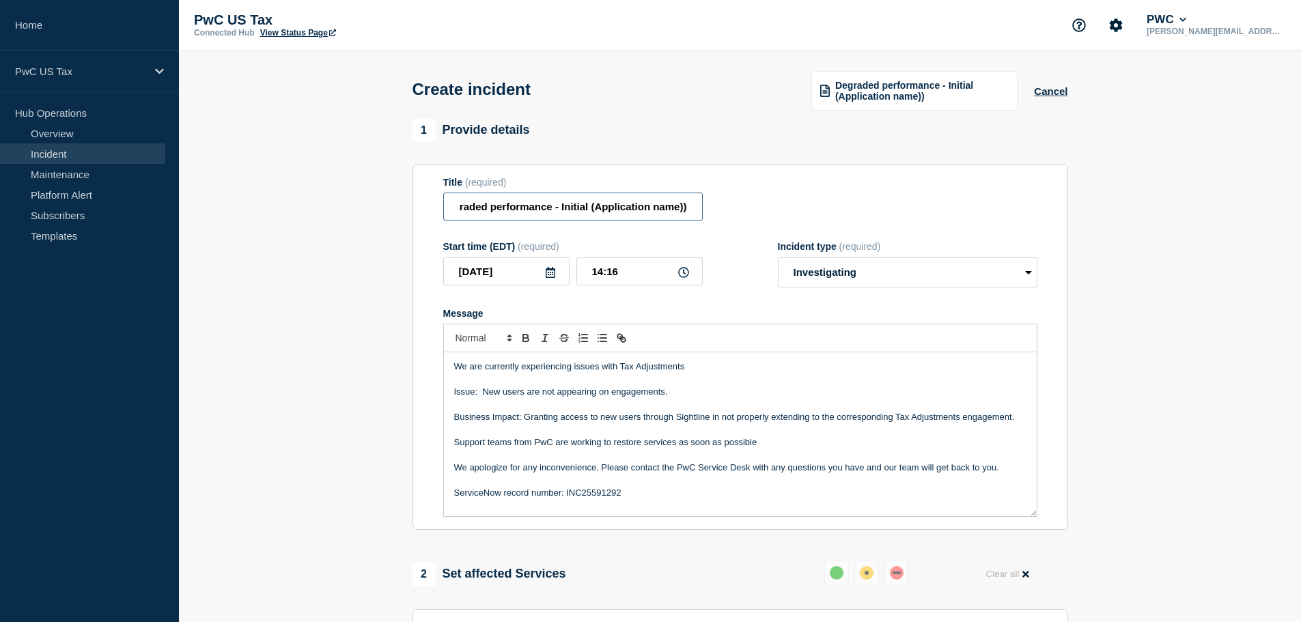
drag, startPoint x: 610, startPoint y: 209, endPoint x: 716, endPoint y: 210, distance: 105.8
click at [716, 210] on div "Title (required) Degraded performance - Initial (Application name))" at bounding box center [740, 199] width 594 height 44
click at [576, 211] on input "Degraded performance - Initial Tax Adjustments" at bounding box center [572, 207] width 259 height 28
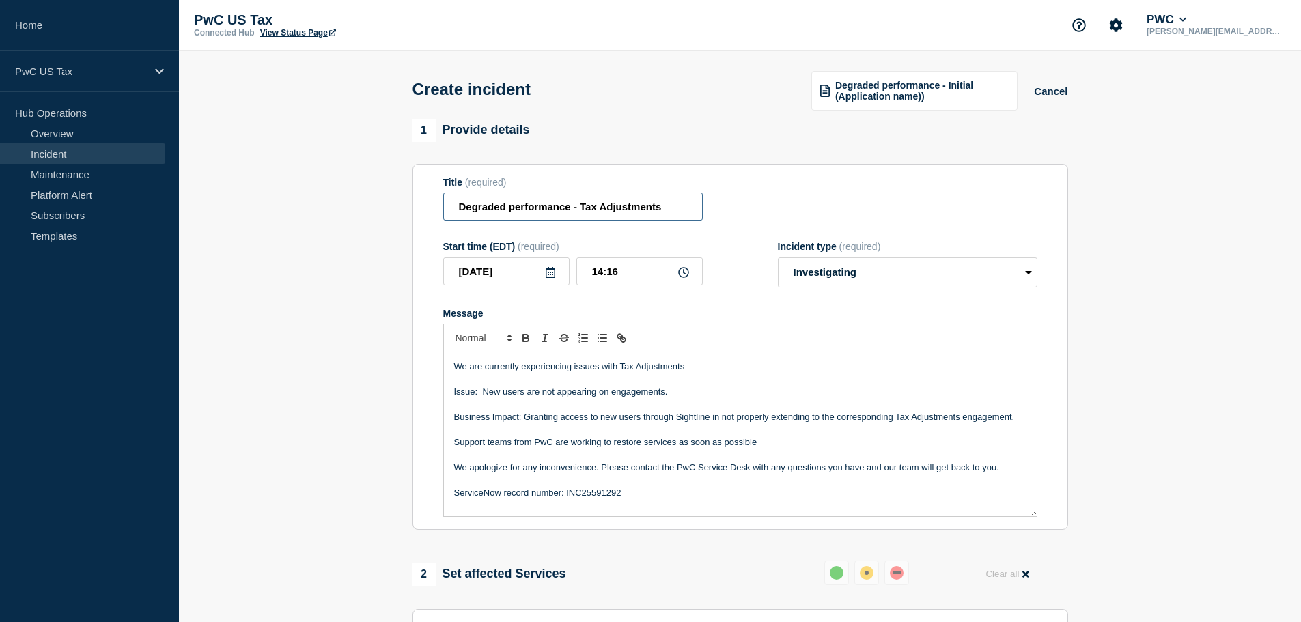
type input "Degraded performance - Tax Adjustments"
click at [550, 278] on icon at bounding box center [550, 272] width 11 height 11
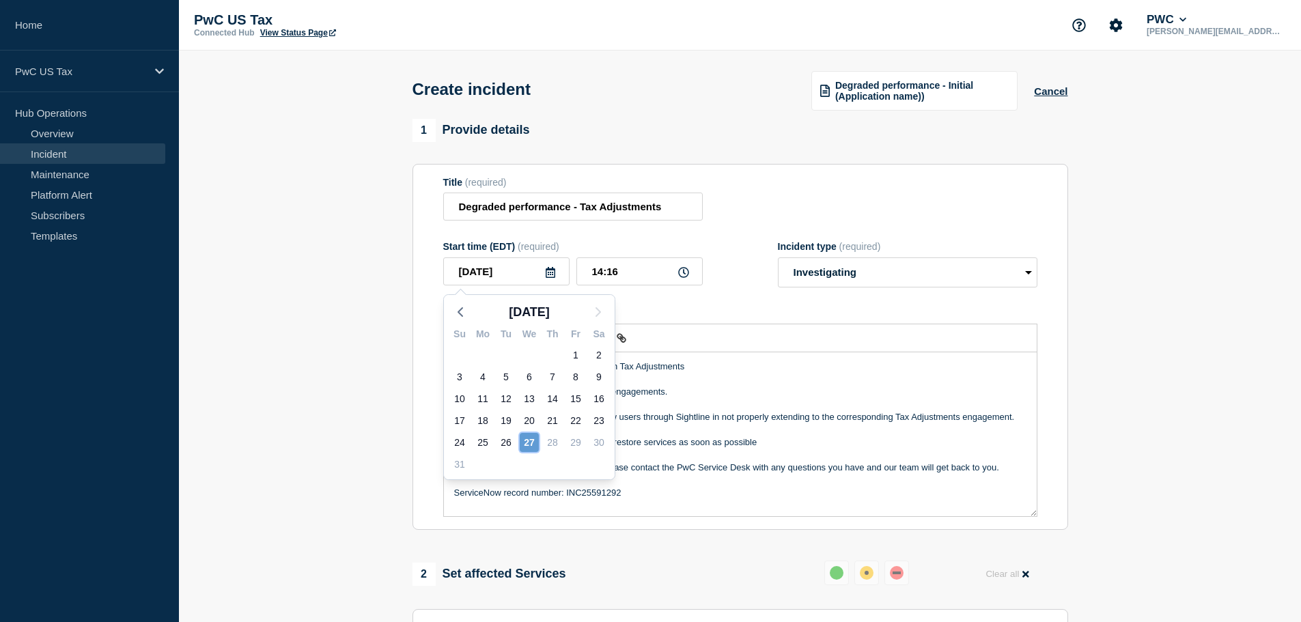
click at [526, 444] on div "27" at bounding box center [529, 442] width 19 height 19
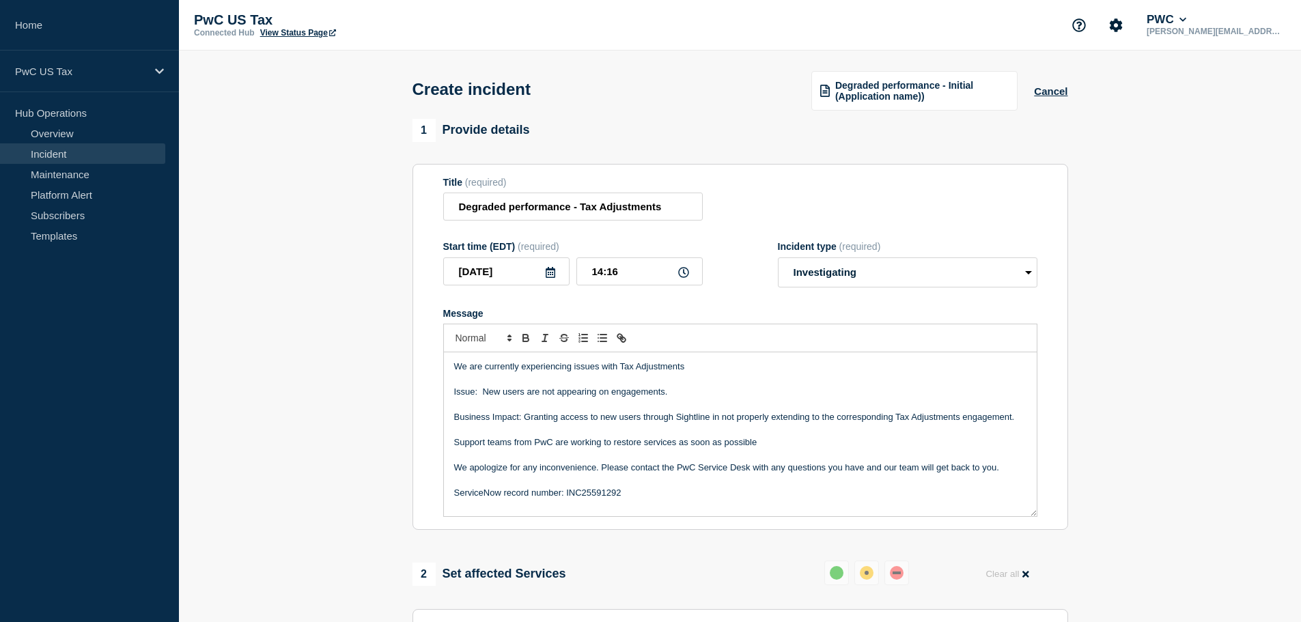
click at [678, 273] on icon at bounding box center [683, 272] width 11 height 11
click at [684, 273] on icon at bounding box center [683, 272] width 11 height 11
click at [641, 274] on input "14:16" at bounding box center [639, 271] width 126 height 28
type input "11:00"
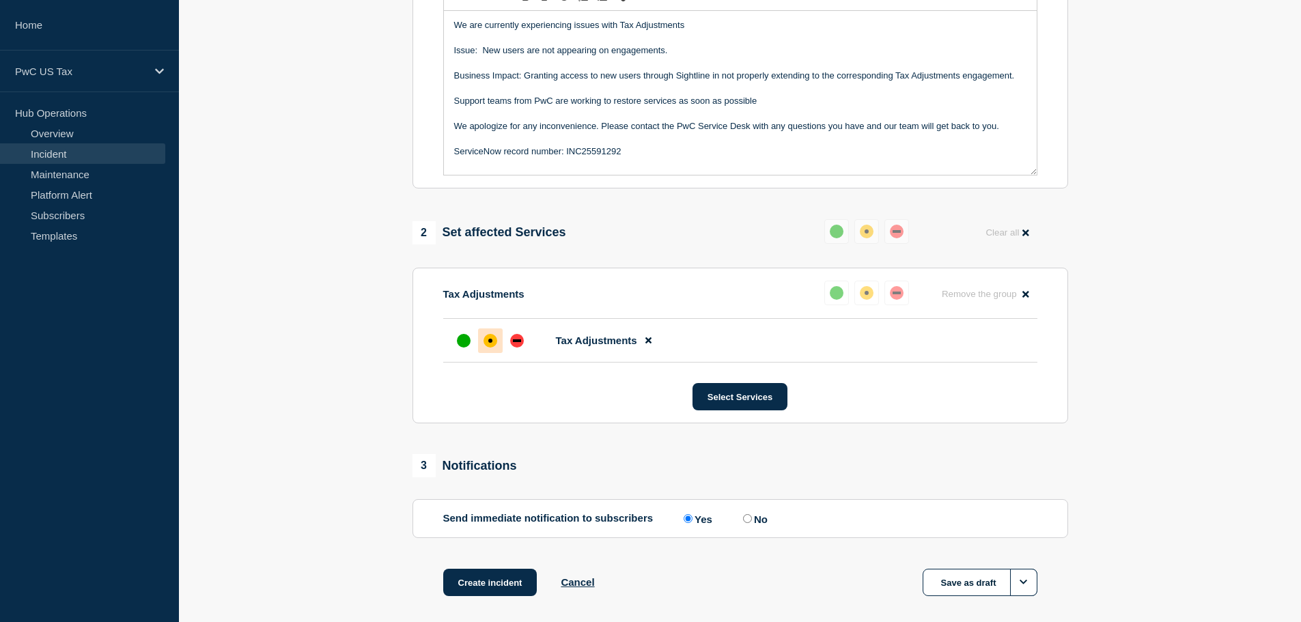
scroll to position [406, 0]
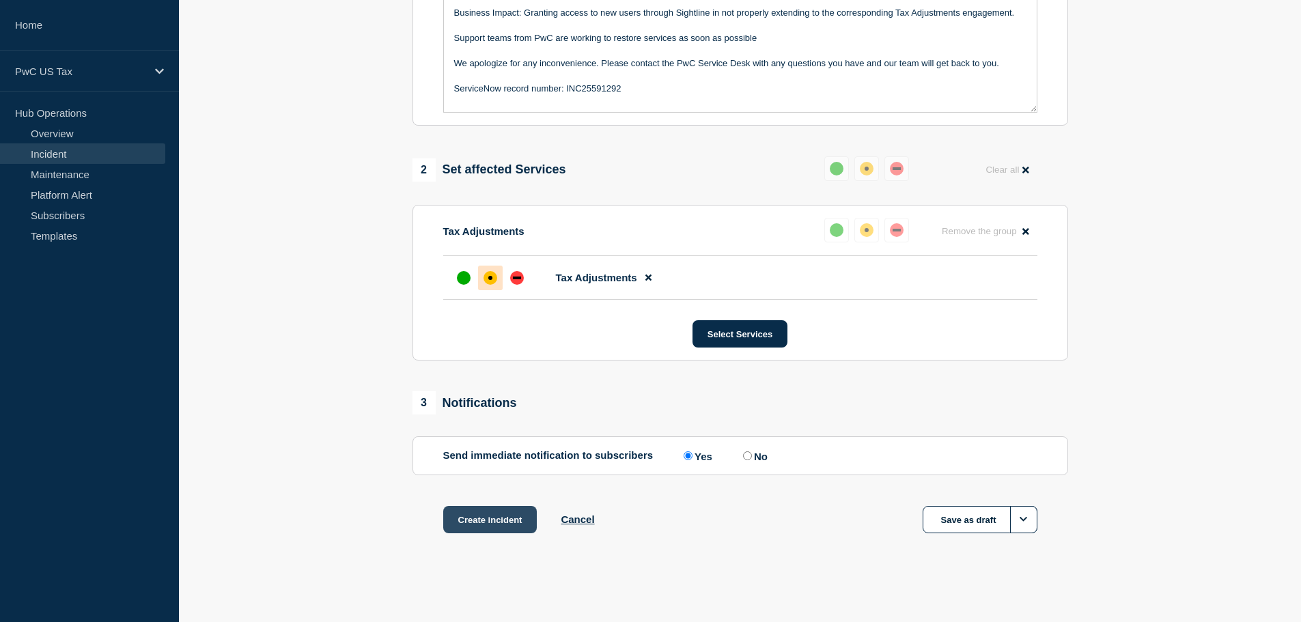
click at [490, 523] on button "Create incident" at bounding box center [490, 519] width 94 height 27
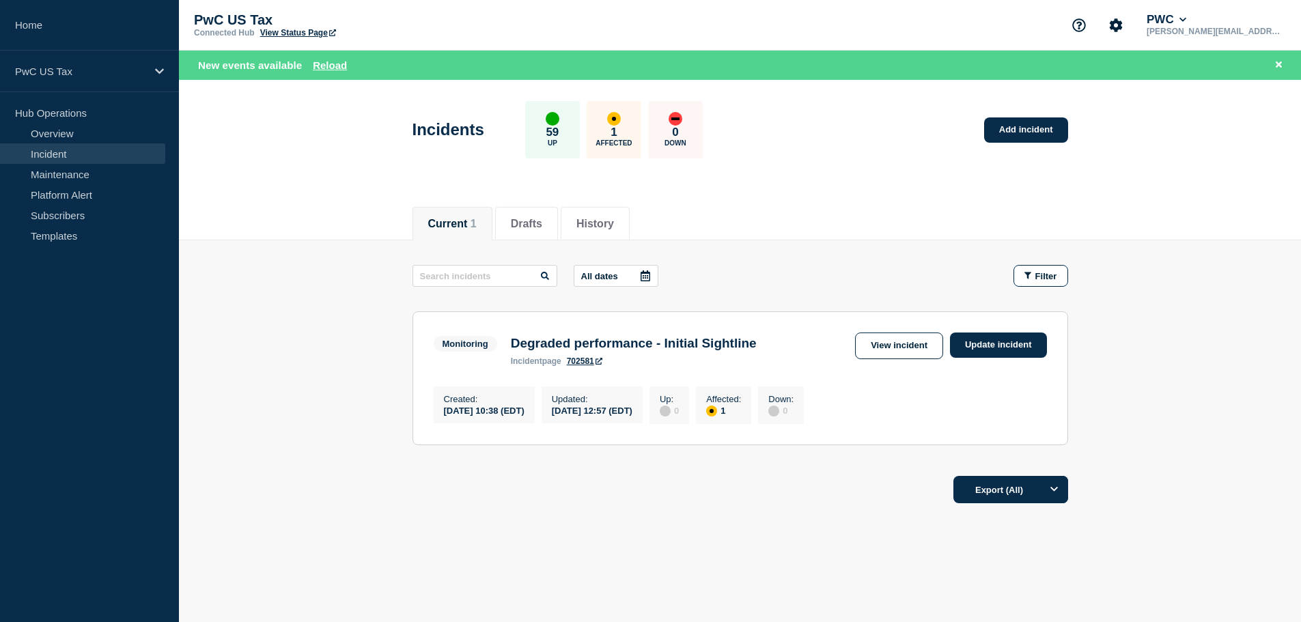
click at [43, 158] on link "Incident" at bounding box center [82, 153] width 165 height 20
click at [535, 220] on button "Drafts" at bounding box center [526, 224] width 31 height 12
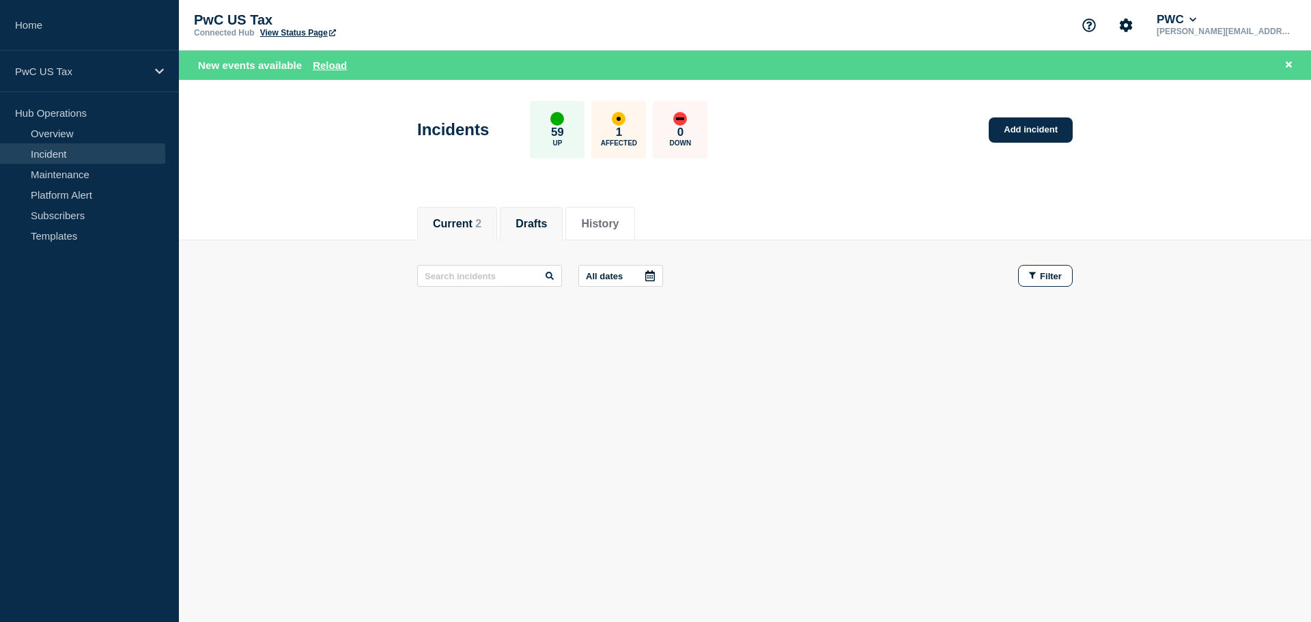
click at [461, 220] on button "Current 2" at bounding box center [457, 224] width 48 height 12
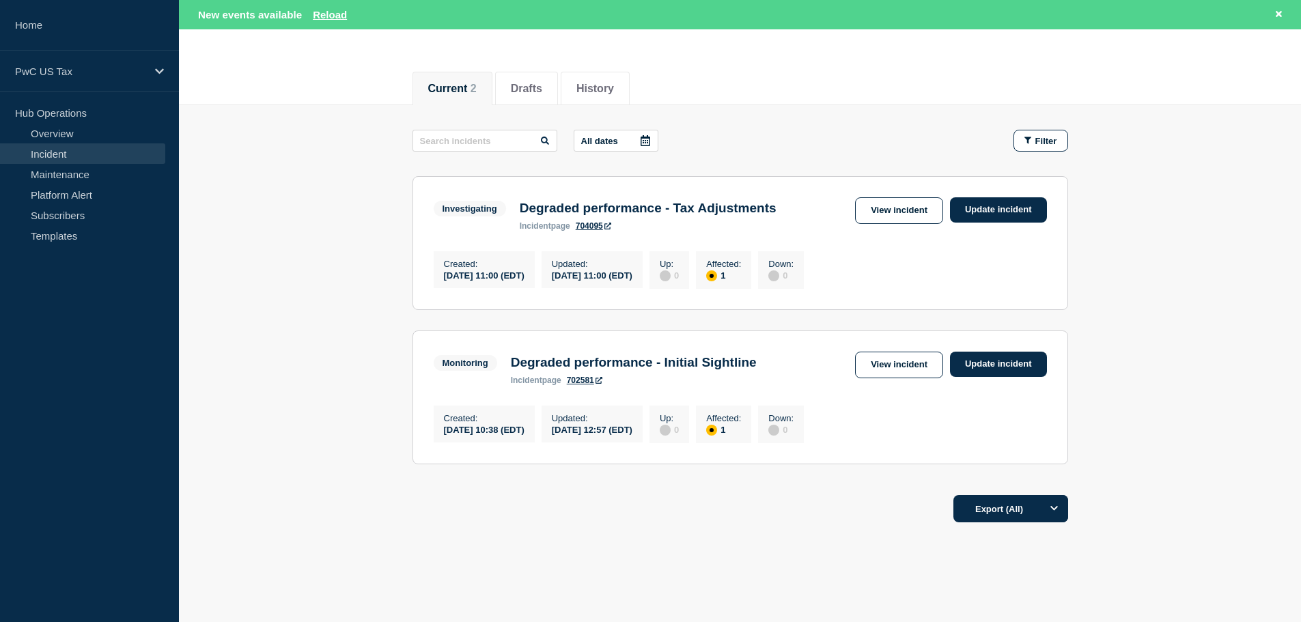
scroll to position [137, 0]
